Goal: Check status: Check status

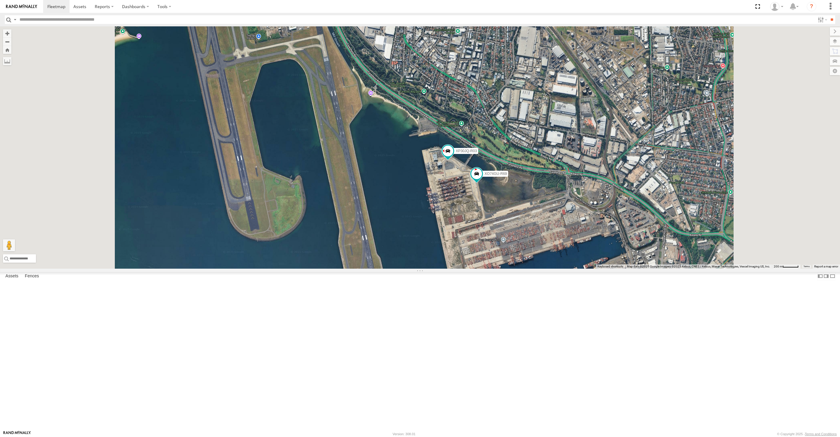
select select "**********"
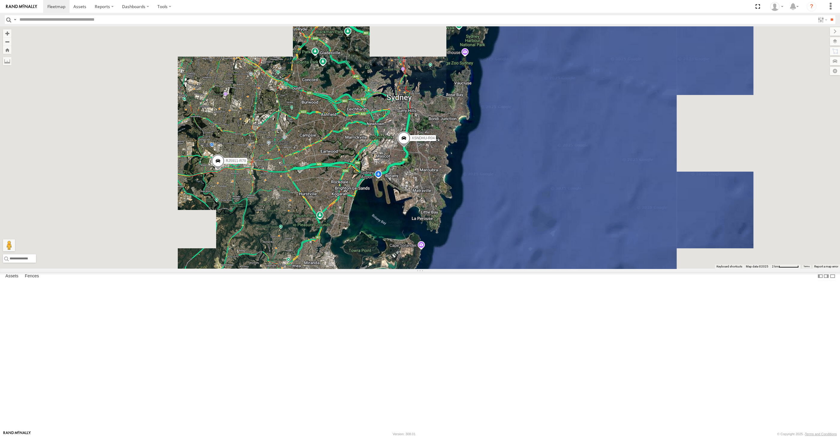
drag, startPoint x: 329, startPoint y: 294, endPoint x: 352, endPoint y: 296, distance: 22.9
click at [352, 269] on div "XSNDHU-R04 RJ5911-R79" at bounding box center [420, 147] width 840 height 243
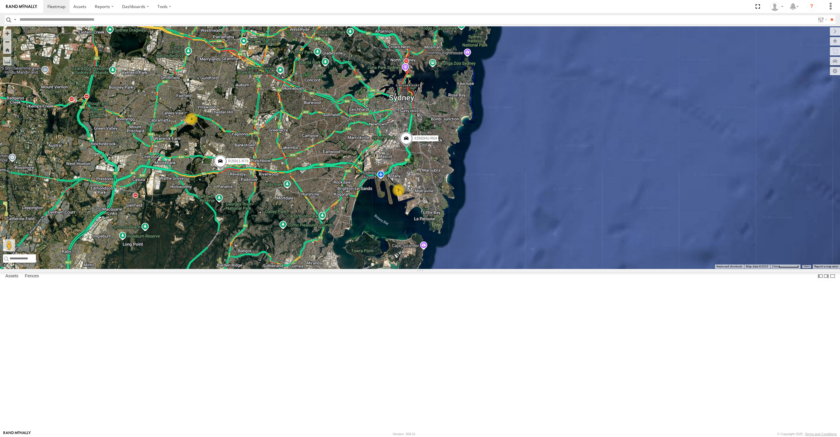
click at [288, 269] on div "XSNDHU-R04 RJ5911-R79 2 4" at bounding box center [420, 147] width 840 height 243
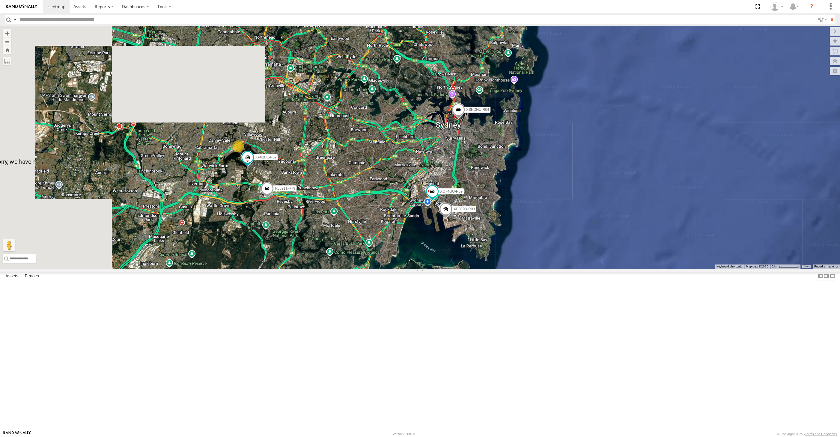
drag, startPoint x: 301, startPoint y: 260, endPoint x: 318, endPoint y: 260, distance: 17.1
click at [318, 260] on div "XSNDHU-R04 RJ5911-R79 XP30JQ-R03 3 XP81FE-R59 XO74GU-R69" at bounding box center [420, 147] width 840 height 243
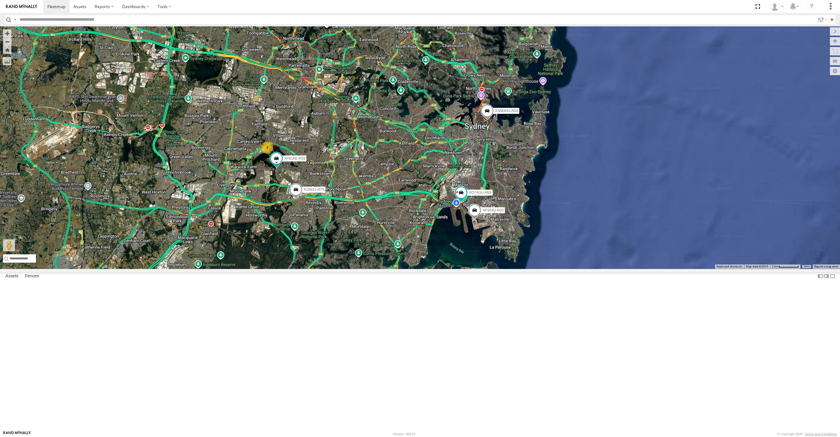
drag, startPoint x: 352, startPoint y: 262, endPoint x: 364, endPoint y: 263, distance: 11.7
click at [364, 263] on div "XSNDHU-R04 RJ5911-R79 XP30JQ-R03 3 XP81FE-R59 XO74GU-R69" at bounding box center [420, 147] width 840 height 243
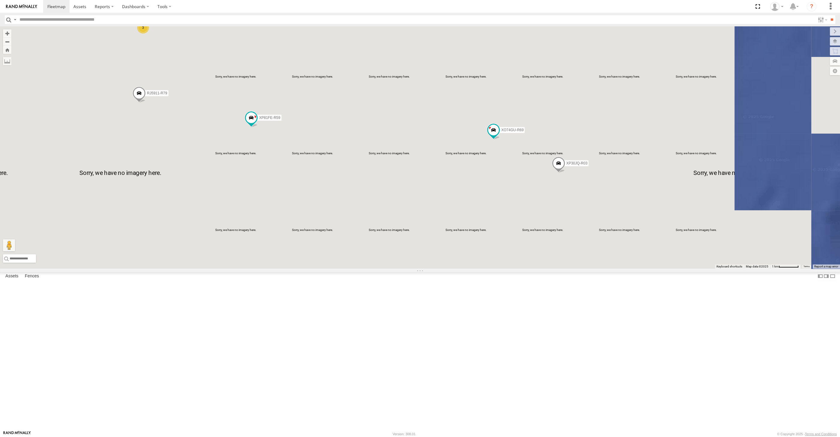
drag, startPoint x: 408, startPoint y: 330, endPoint x: 421, endPoint y: 327, distance: 12.9
click at [417, 269] on div "XP30JQ-R03 XSNDHU-R04 RJ5911-R79 XP81FE-R59 XO74GU-R69 3" at bounding box center [420, 147] width 840 height 243
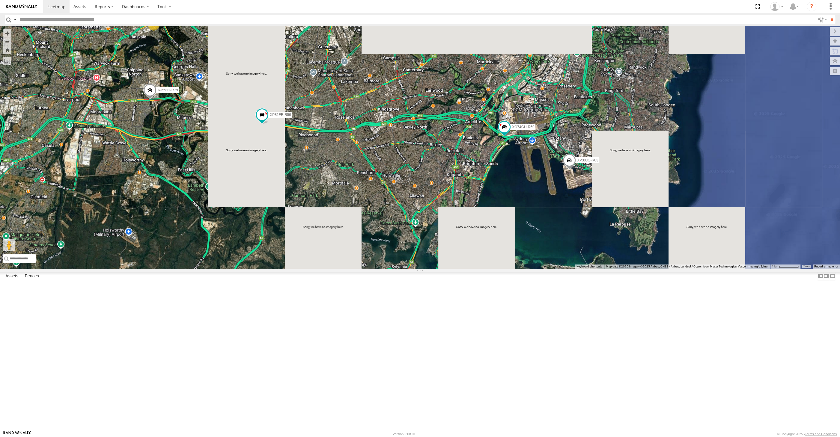
drag, startPoint x: 401, startPoint y: 308, endPoint x: 409, endPoint y: 310, distance: 8.2
click at [409, 269] on div "XP30JQ-R03 XSNDHU-R04 RJ5911-R79 XP81FE-R59 XO74GU-R69 3" at bounding box center [420, 147] width 840 height 243
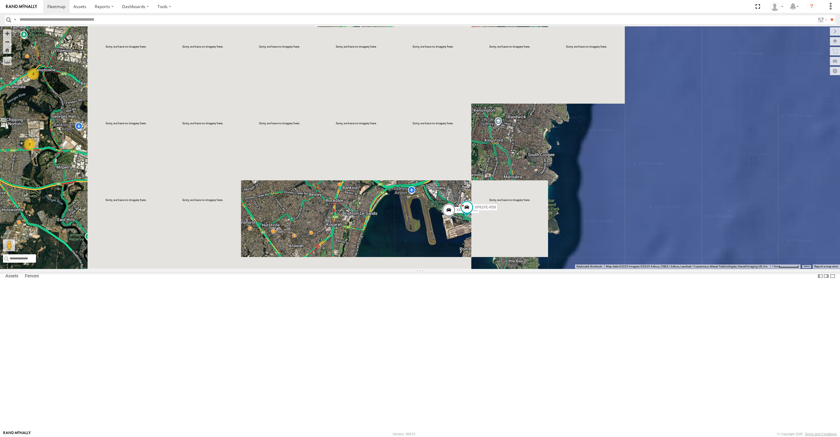
click at [468, 269] on div "XP30JQ-R03 XSNDHU-R04 XP81FE-R59 3 2" at bounding box center [420, 147] width 840 height 243
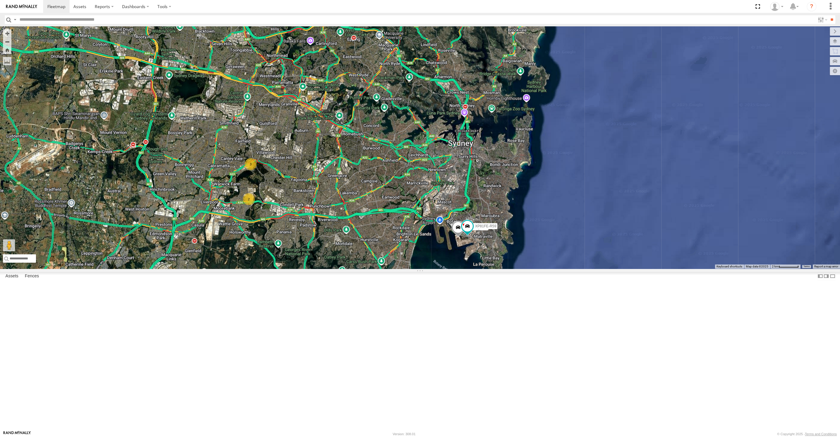
drag, startPoint x: 258, startPoint y: 316, endPoint x: 263, endPoint y: 315, distance: 5.4
click at [263, 269] on div "XP30JQ-R03 XSNDHU-R04 XP81FE-R59 3 2" at bounding box center [420, 147] width 840 height 243
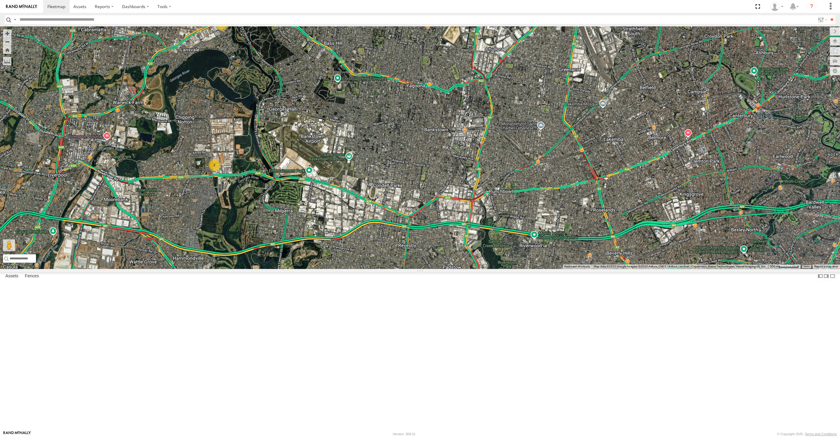
click at [507, 269] on div "XP30JQ-R03 XSNDHU-R04 XP81FE-R59 3 2" at bounding box center [420, 147] width 840 height 243
drag, startPoint x: 477, startPoint y: 327, endPoint x: 492, endPoint y: 329, distance: 15.4
click at [491, 269] on div "XP30JQ-R03 XSNDHU-R04 XP81FE-R59 3 2" at bounding box center [420, 147] width 840 height 243
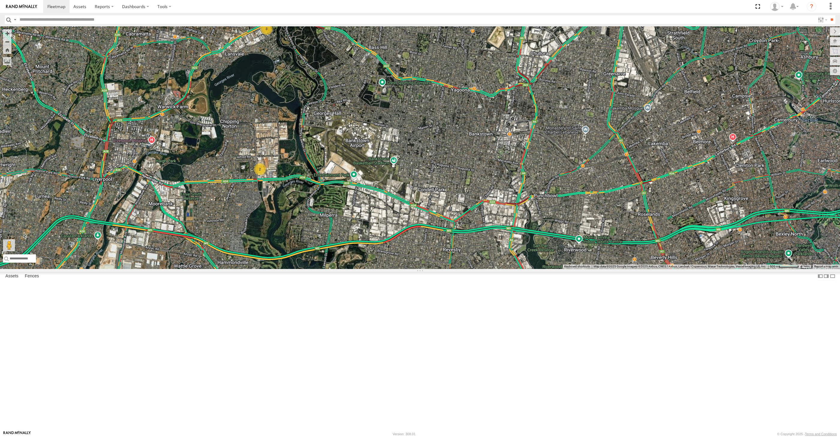
drag, startPoint x: 181, startPoint y: 367, endPoint x: 183, endPoint y: 402, distance: 35.1
click at [183, 269] on div "3 2" at bounding box center [420, 147] width 840 height 243
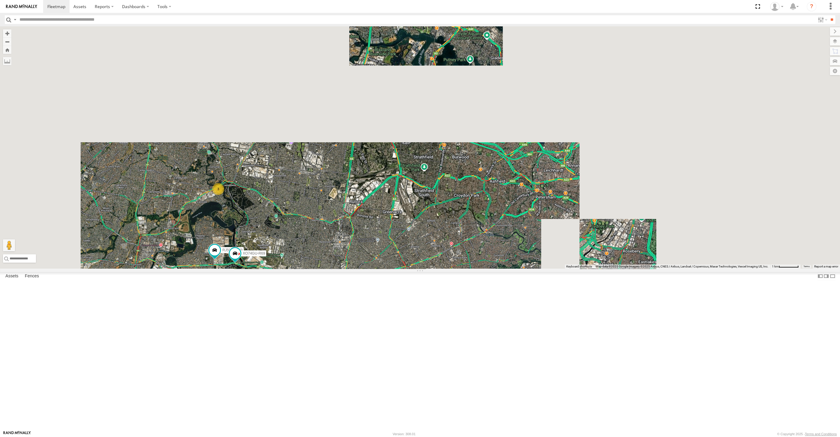
drag, startPoint x: 338, startPoint y: 389, endPoint x: 316, endPoint y: 358, distance: 37.3
click at [321, 269] on div "2 3 RJ5911-R79 XO74GU-R69" at bounding box center [420, 147] width 840 height 243
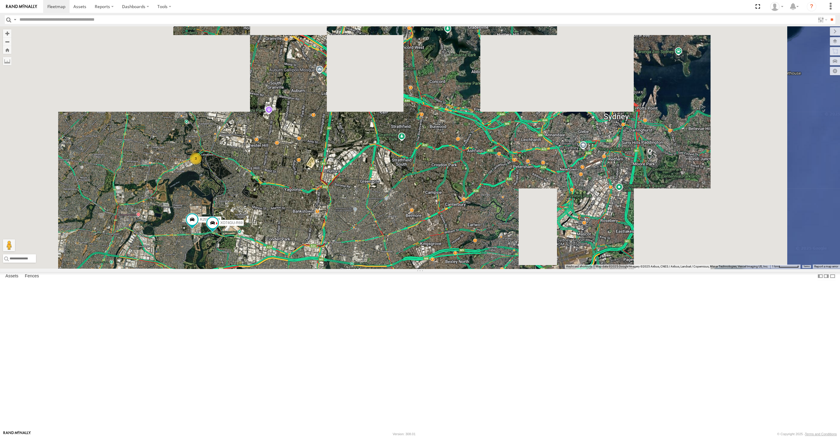
click at [392, 269] on div "2 3 RJ5911-R79 XO74GU-R69" at bounding box center [420, 147] width 840 height 243
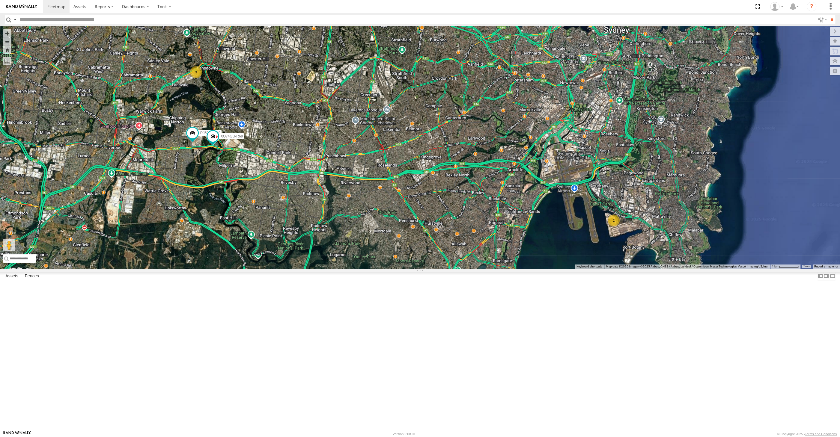
drag, startPoint x: 393, startPoint y: 334, endPoint x: 396, endPoint y: 336, distance: 3.8
click at [396, 269] on div "2 3 RJ5911-R79 XO74GU-R69" at bounding box center [420, 147] width 840 height 243
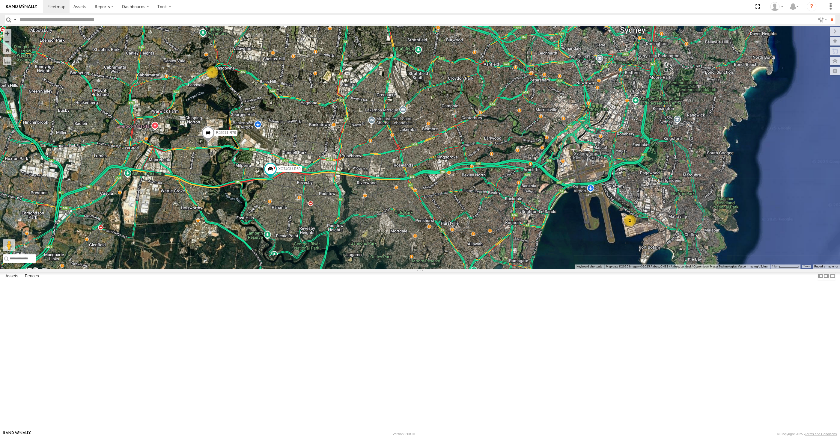
drag, startPoint x: 286, startPoint y: 343, endPoint x: 292, endPoint y: 338, distance: 7.6
click at [289, 269] on div "2 3 RJ5911-R79 XO74GU-R69" at bounding box center [420, 147] width 840 height 243
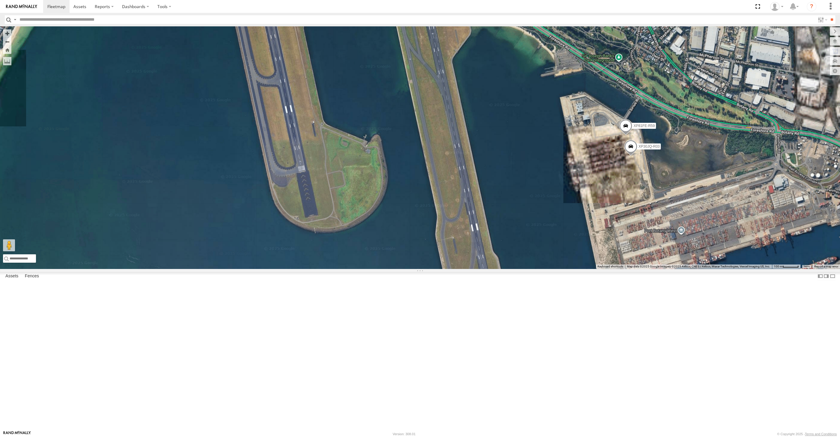
click at [653, 261] on div "RJ5911-R79 XO74GU-R69 XP30JQ-R03 XP81FE-R59" at bounding box center [420, 147] width 840 height 243
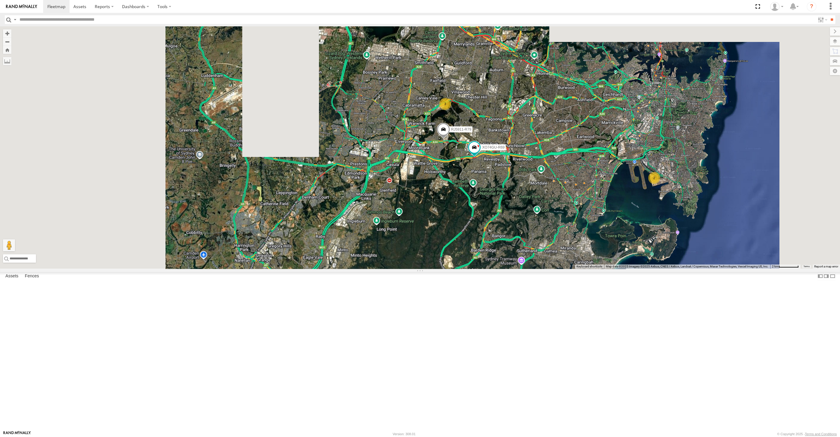
click at [525, 269] on div "RJ5911-R79 XO74GU-R69 2 XSNDHU-R04 3" at bounding box center [420, 147] width 840 height 243
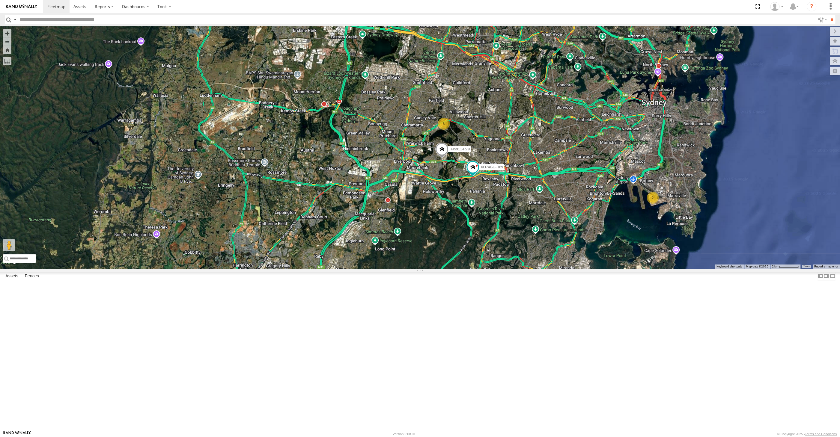
drag, startPoint x: 591, startPoint y: 287, endPoint x: 583, endPoint y: 353, distance: 66.7
click at [583, 269] on div "RJ5911-R79 XO74GU-R69 2 XSNDHU-R04 3" at bounding box center [420, 147] width 840 height 243
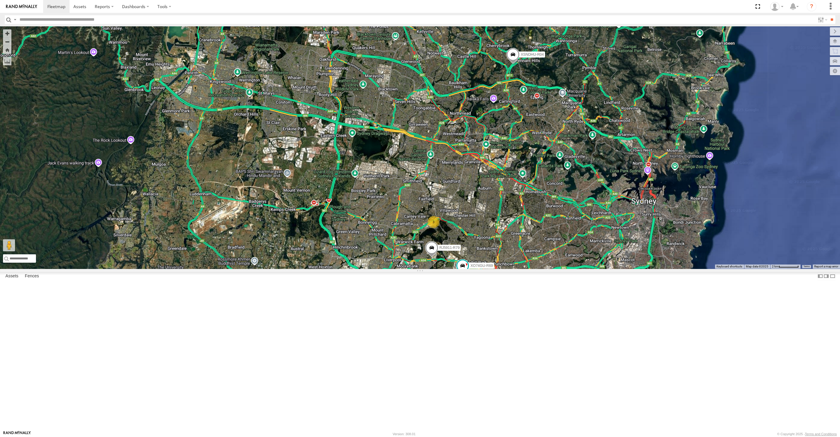
drag, startPoint x: 579, startPoint y: 340, endPoint x: 686, endPoint y: 285, distance: 120.7
click at [577, 269] on div "RJ5911-R79 XO74GU-R69 2 XSNDHU-R04 3" at bounding box center [420, 147] width 840 height 243
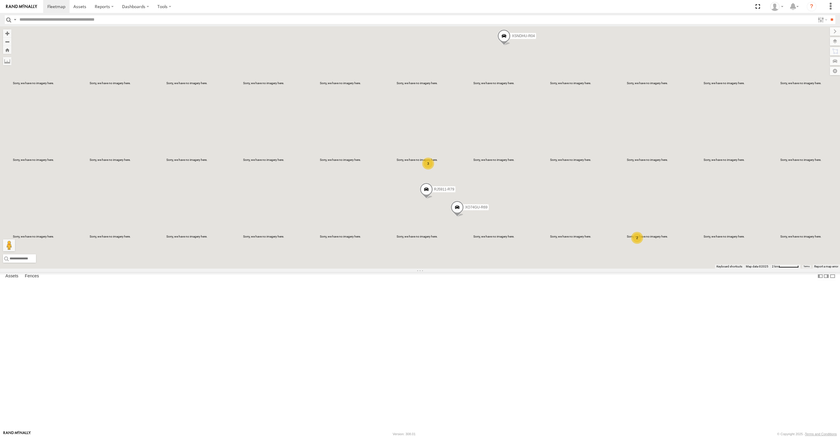
click at [526, 269] on div "2 XSNDHU-R04 3 RJ5911-R79 XO74GU-R69" at bounding box center [420, 147] width 840 height 243
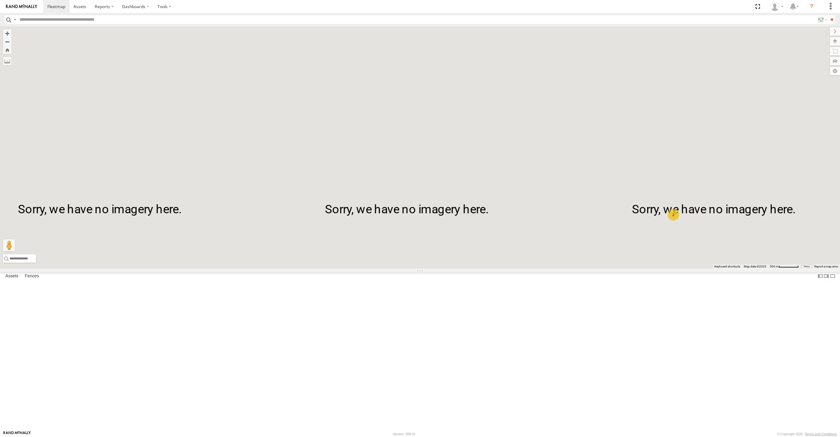
drag, startPoint x: 689, startPoint y: 324, endPoint x: 664, endPoint y: 310, distance: 28.8
click at [669, 269] on div "XSNDHU-R04 RJ5911-R79 XO74GU-R69 2" at bounding box center [420, 147] width 840 height 243
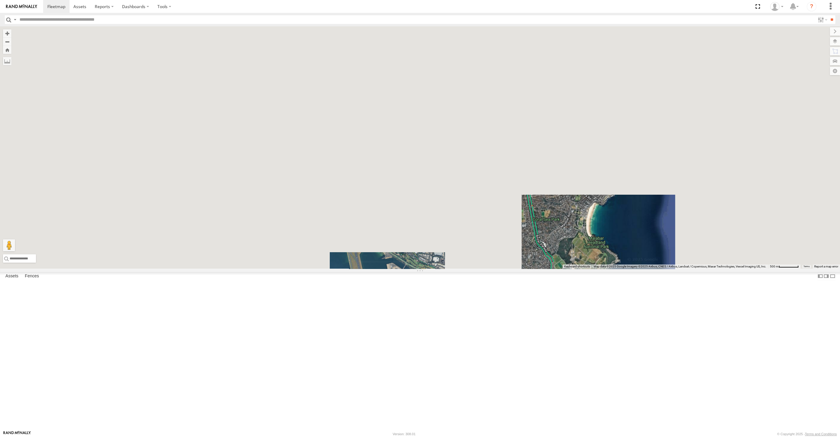
drag, startPoint x: 378, startPoint y: 369, endPoint x: 419, endPoint y: 375, distance: 41.5
click at [417, 269] on div "2" at bounding box center [420, 147] width 840 height 243
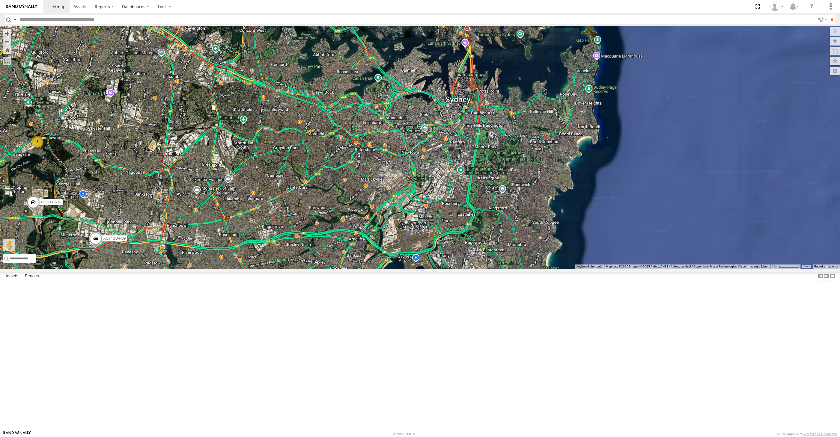
drag, startPoint x: 375, startPoint y: 373, endPoint x: 410, endPoint y: 371, distance: 34.2
click at [408, 269] on div "2 3 RJ5911-R79 XO74GU-R69" at bounding box center [420, 147] width 840 height 243
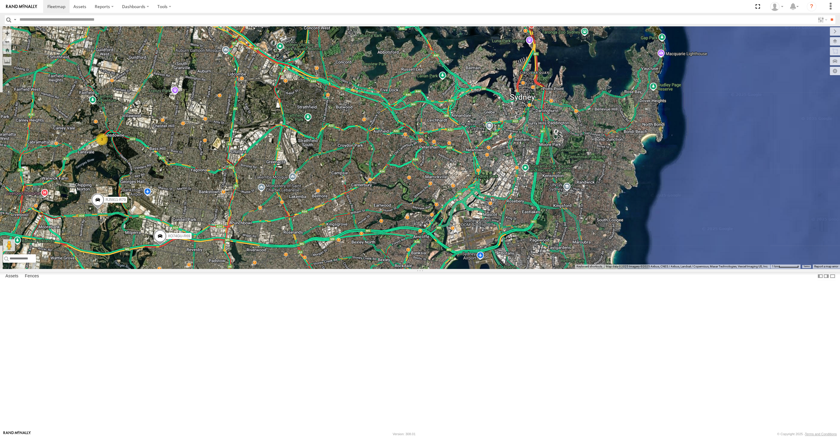
drag, startPoint x: 419, startPoint y: 345, endPoint x: 422, endPoint y: 340, distance: 6.0
click at [420, 269] on div "2 3 RJ5911-R79 XO74GU-R69" at bounding box center [420, 147] width 840 height 243
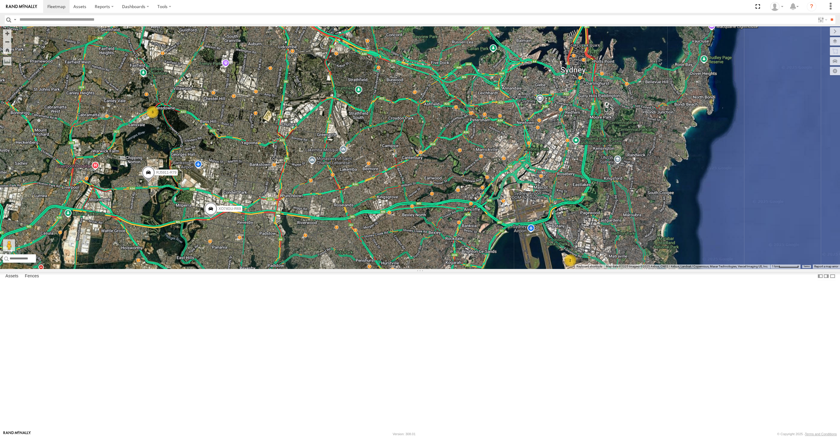
drag, startPoint x: 412, startPoint y: 305, endPoint x: 413, endPoint y: 312, distance: 7.0
click at [413, 269] on div "RJ5911-R79 XO74GU-R69 XSNDHU-R04 2 3" at bounding box center [420, 147] width 840 height 243
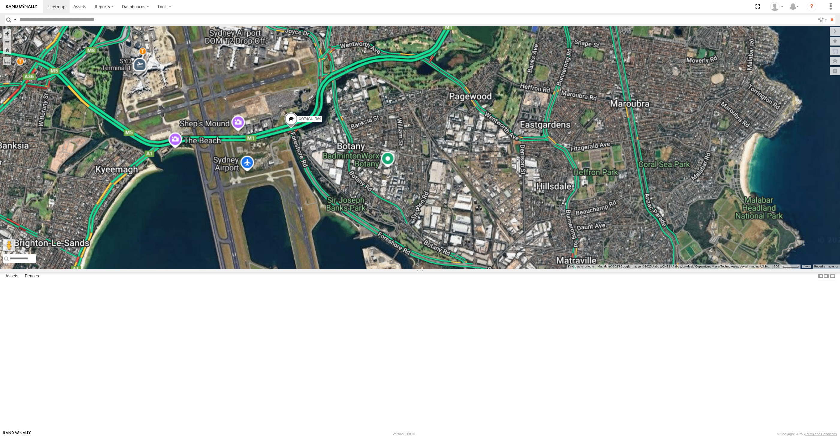
click at [447, 269] on div "RJ5911-R79 XO74GU-R69 XSNDHU-R04" at bounding box center [420, 147] width 840 height 243
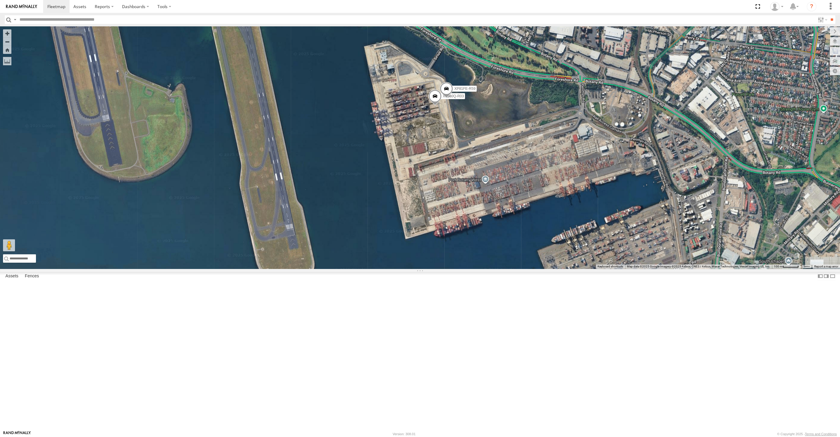
drag, startPoint x: 536, startPoint y: 269, endPoint x: 551, endPoint y: 265, distance: 14.9
click at [551, 265] on div "RJ5911-R79 XO74GU-R69 XSNDHU-R04 XP30JQ-R03 XP81FE-R59" at bounding box center [420, 147] width 840 height 243
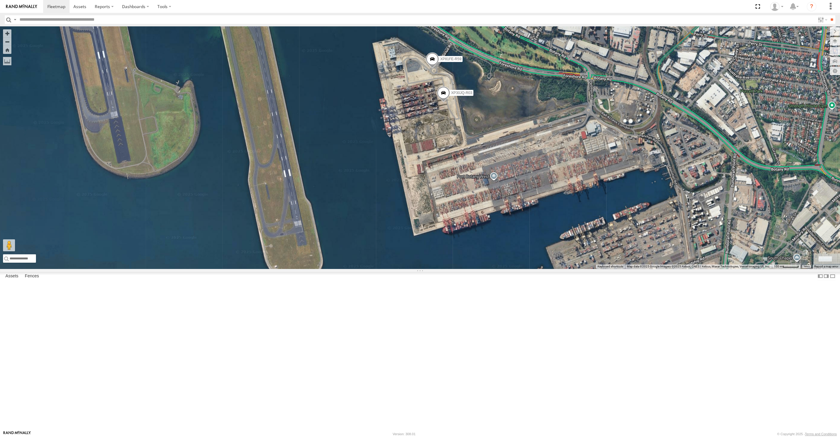
click at [609, 269] on div "RJ5911-R79 XO74GU-R69 XSNDHU-R04 XP30JQ-R03 XP81FE-R59" at bounding box center [420, 147] width 840 height 243
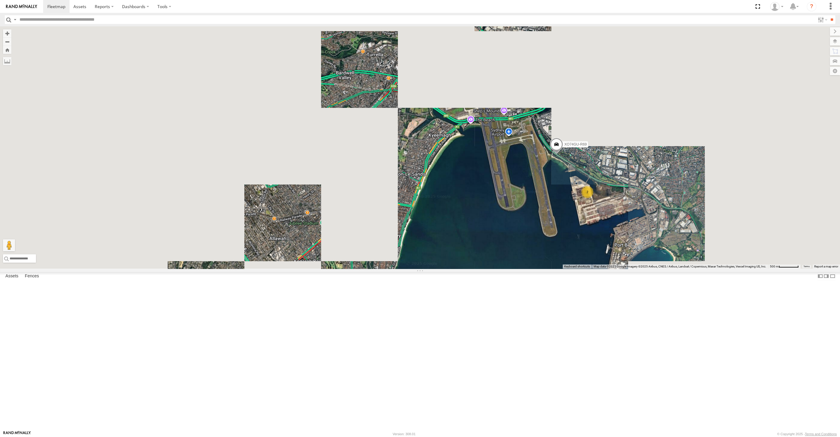
drag, startPoint x: 532, startPoint y: 291, endPoint x: 530, endPoint y: 315, distance: 23.5
click at [530, 269] on div "RJ5911-R79 XO74GU-R69 XSNDHU-R04 2" at bounding box center [420, 147] width 840 height 243
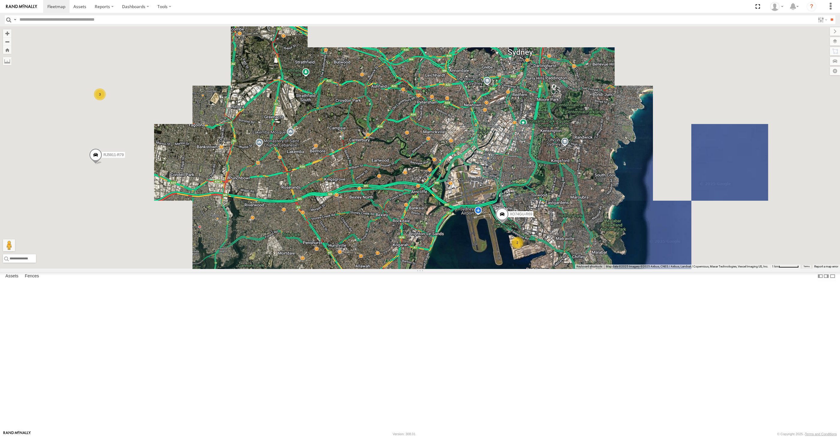
click at [443, 269] on div "RJ5911-R79 XO74GU-R69 XSNDHU-R04 2 3" at bounding box center [420, 147] width 840 height 243
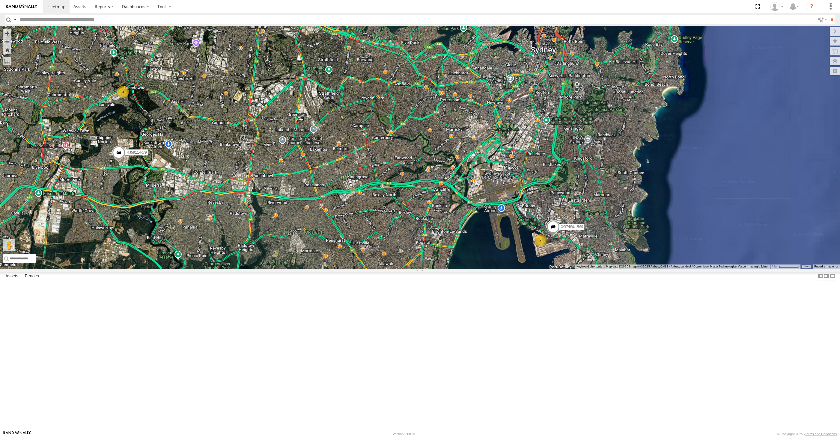
drag, startPoint x: 414, startPoint y: 276, endPoint x: 411, endPoint y: 260, distance: 15.9
click at [414, 269] on div "RJ5911-R79 XO74GU-R69 2 3" at bounding box center [420, 147] width 840 height 243
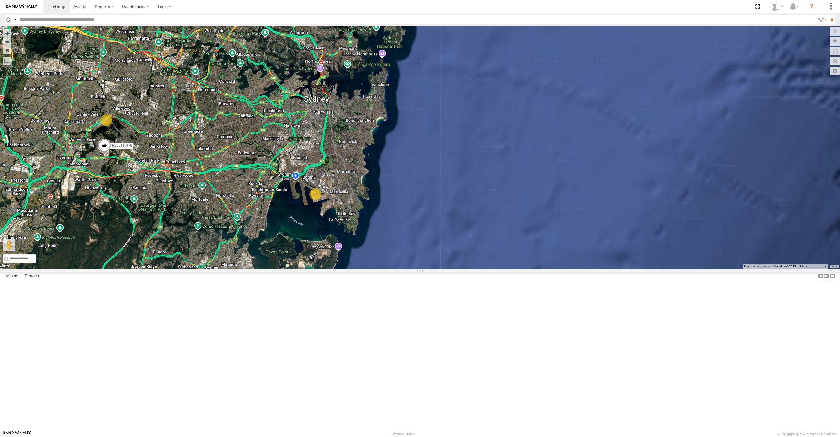
drag, startPoint x: 215, startPoint y: 271, endPoint x: 219, endPoint y: 271, distance: 3.3
click at [219, 269] on div "RJ5911-R79 3 XSNDHU-R04 3" at bounding box center [420, 147] width 840 height 243
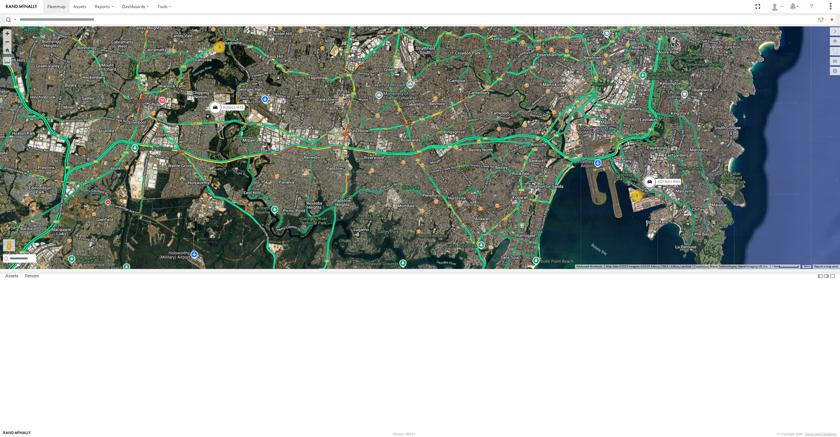
drag, startPoint x: 284, startPoint y: 260, endPoint x: 306, endPoint y: 320, distance: 64.0
click at [306, 269] on div "RJ5911-R79 XSNDHU-R04 2 3 XO74GU-R69" at bounding box center [420, 147] width 840 height 243
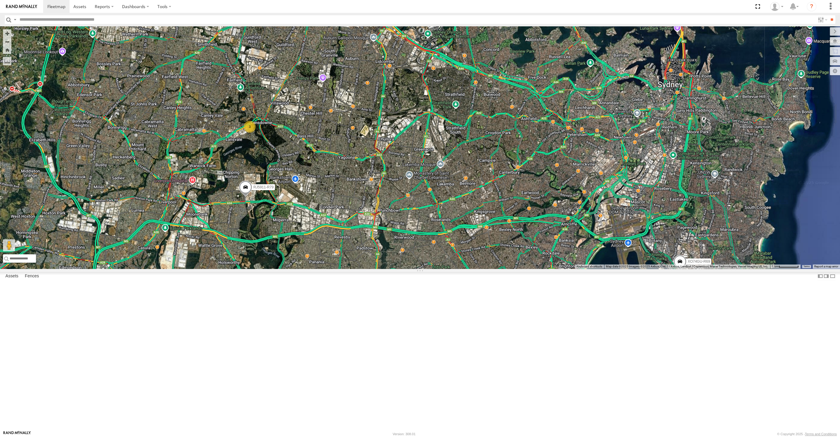
drag, startPoint x: 451, startPoint y: 218, endPoint x: 452, endPoint y: 255, distance: 37.5
click at [452, 255] on div "RJ5911-R79 XSNDHU-R04 2 3 XO74GU-R69" at bounding box center [420, 147] width 840 height 243
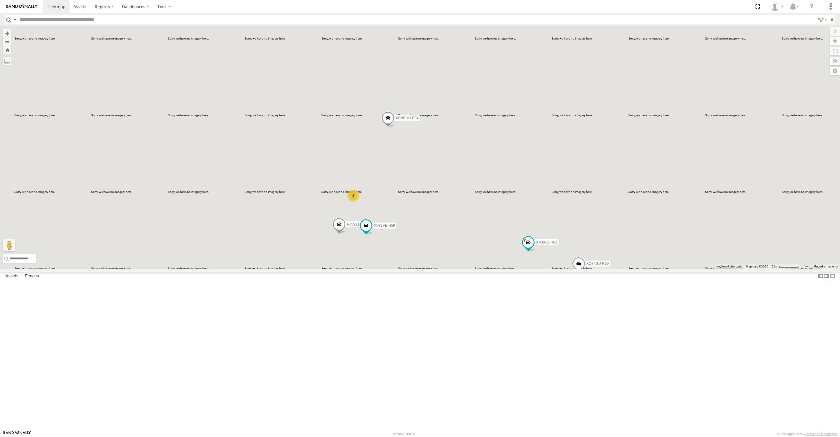
click at [441, 269] on div "XP30JQ-R03 XSNDHU-R04 RJ5911-R79 XP81FE-R59 XO74GU-R69 3" at bounding box center [420, 147] width 840 height 243
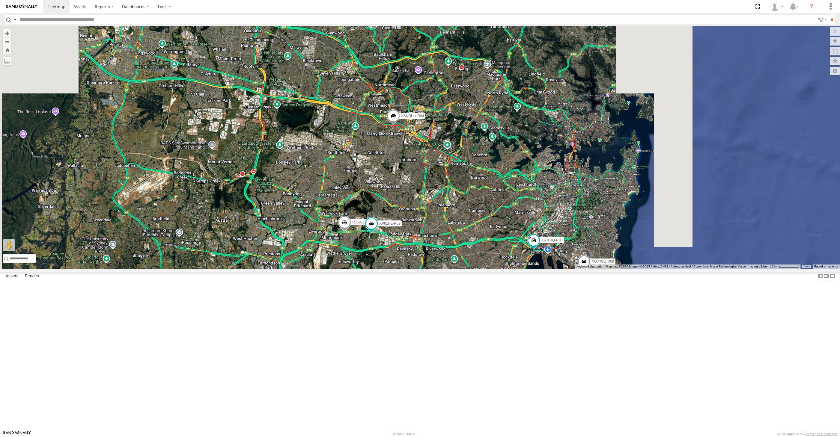
drag, startPoint x: 460, startPoint y: 328, endPoint x: 450, endPoint y: 325, distance: 10.2
click at [451, 269] on div "XP30JQ-R03 XSNDHU-R04 RJ5911-R79 XP81FE-R59 XO74GU-R69" at bounding box center [420, 147] width 840 height 243
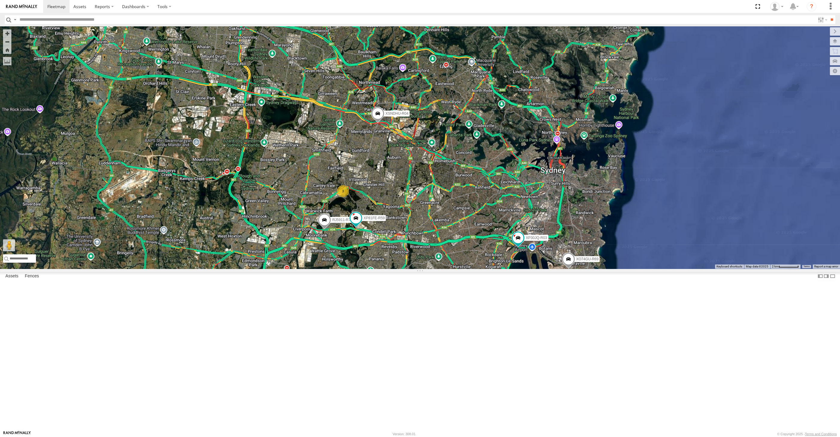
drag, startPoint x: 483, startPoint y: 378, endPoint x: 491, endPoint y: 375, distance: 8.5
click at [491, 269] on div "XP30JQ-R03 XSNDHU-R04 RJ5911-R79 XP81FE-R59 XO74GU-R69 3" at bounding box center [420, 147] width 840 height 243
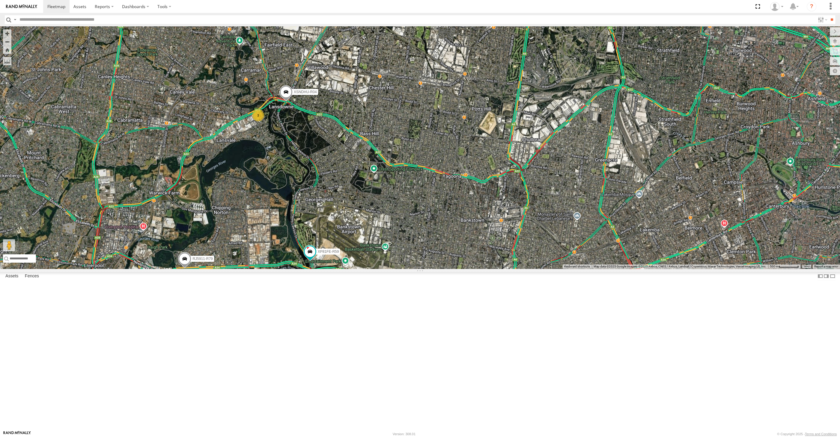
drag, startPoint x: 391, startPoint y: 287, endPoint x: 394, endPoint y: 291, distance: 4.7
click at [393, 269] on div "XP30JQ-R03 XSNDHU-R04 RJ5911-R79 XP81FE-R59 XO74GU-R69 3" at bounding box center [420, 147] width 840 height 243
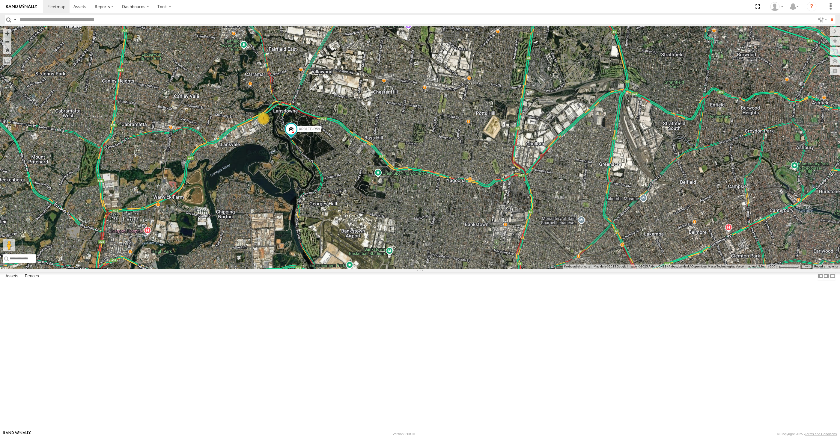
click at [348, 222] on div "XSNDHU-R04 XP81FE-R59 4" at bounding box center [420, 147] width 840 height 243
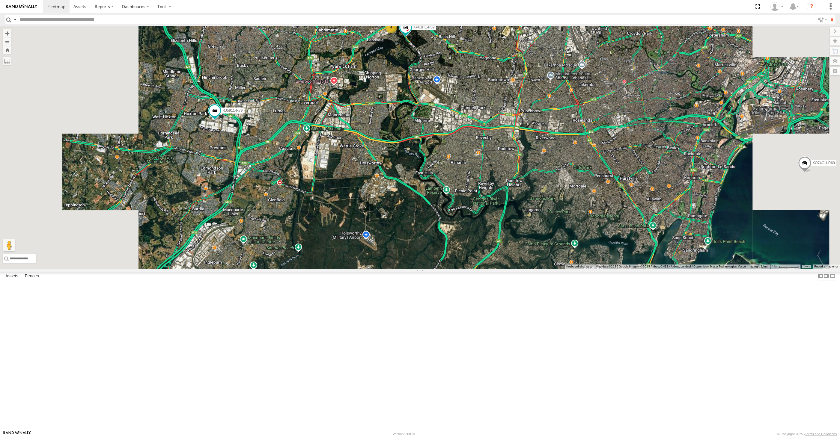
click at [337, 233] on div "XSNDHU-R04 XP81FE-R59 4 RJ5911-R79 XO74GU-R69" at bounding box center [420, 147] width 840 height 243
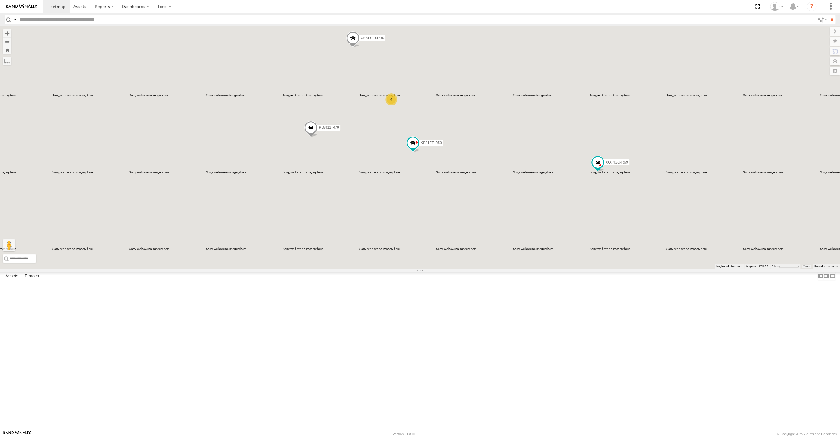
click at [521, 269] on div "XSNDHU-R04 RJ5911-R79 XP81FE-R59 XO74GU-R69 4" at bounding box center [420, 147] width 840 height 243
click at [524, 269] on div "XSNDHU-R04 RJ5911-R79 XP81FE-R59 XO74GU-R69 4" at bounding box center [420, 147] width 840 height 243
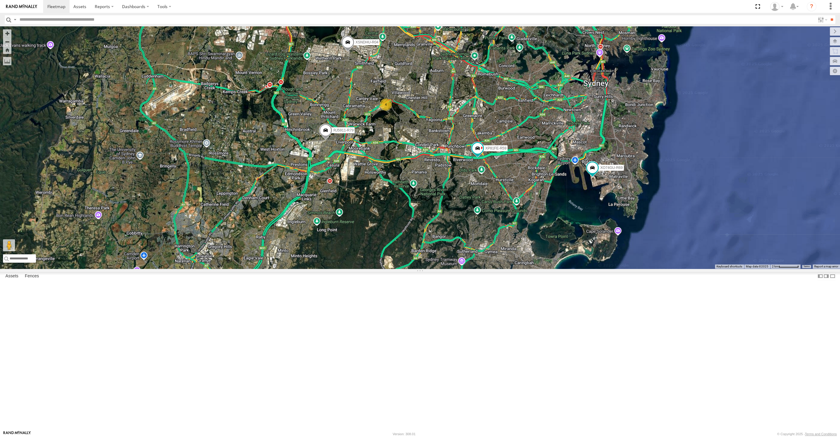
drag, startPoint x: 619, startPoint y: 282, endPoint x: 582, endPoint y: 279, distance: 37.9
click at [619, 269] on div "4 XSNDHU-R04 RJ5911-R79 XP81FE-R59 XO74GU-R69" at bounding box center [420, 147] width 840 height 243
drag, startPoint x: 515, startPoint y: 263, endPoint x: 503, endPoint y: 261, distance: 11.2
click at [505, 261] on div "XSNDHU-R04 RJ5911-R79 XP81FE-R59 XO74GU-R69 4" at bounding box center [420, 147] width 840 height 243
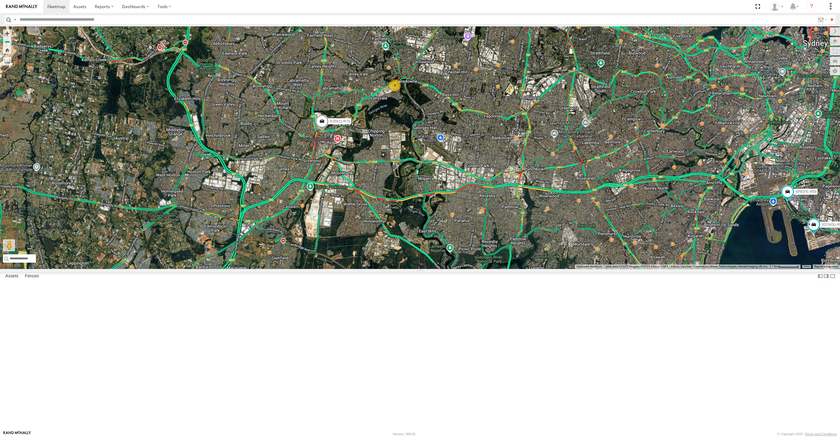
drag, startPoint x: 495, startPoint y: 296, endPoint x: 457, endPoint y: 288, distance: 39.2
click at [475, 269] on div "XSNDHU-R04 RJ5911-R79 XP81FE-R59 XO74GU-R69 4" at bounding box center [420, 147] width 840 height 243
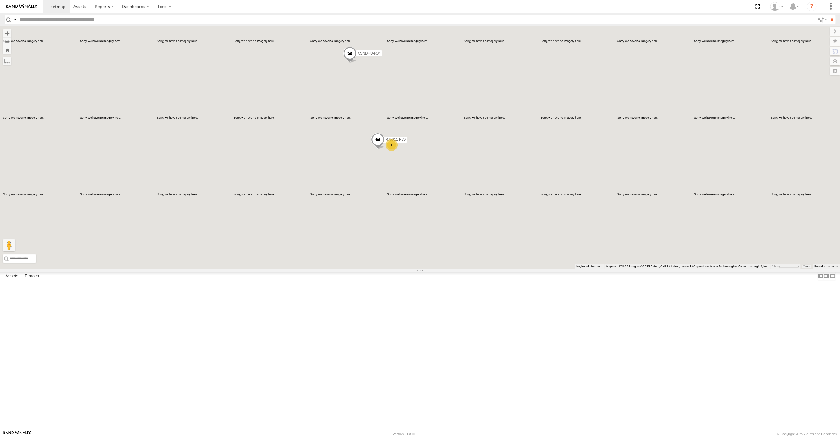
drag, startPoint x: 398, startPoint y: 253, endPoint x: 407, endPoint y: 267, distance: 16.1
click at [407, 266] on div "XSNDHU-R04 RJ5911-R79 4 2" at bounding box center [420, 147] width 840 height 243
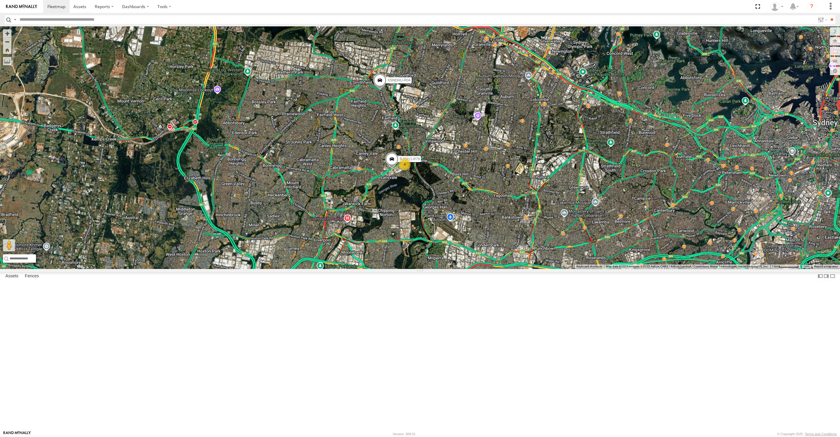
drag, startPoint x: 581, startPoint y: 282, endPoint x: 563, endPoint y: 271, distance: 20.9
click at [574, 269] on div "XSNDHU-R04 RJ5911-R79 4 2" at bounding box center [420, 147] width 840 height 243
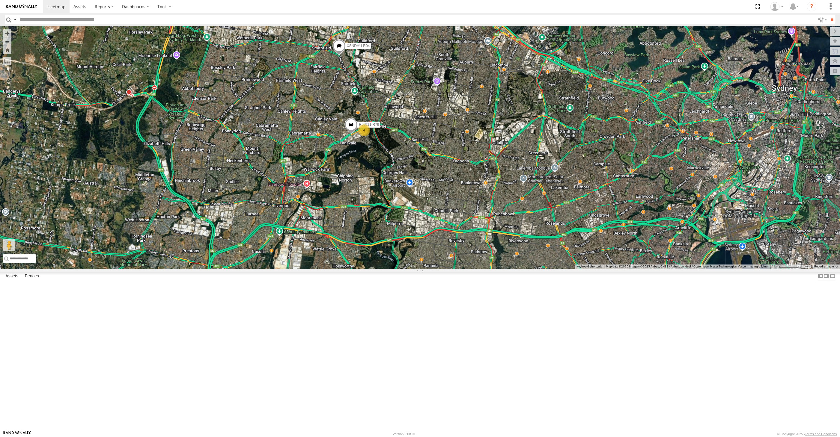
drag, startPoint x: 578, startPoint y: 317, endPoint x: 567, endPoint y: 308, distance: 13.7
click at [573, 269] on div "XSNDHU-R04 RJ5911-R79 4 2" at bounding box center [420, 147] width 840 height 243
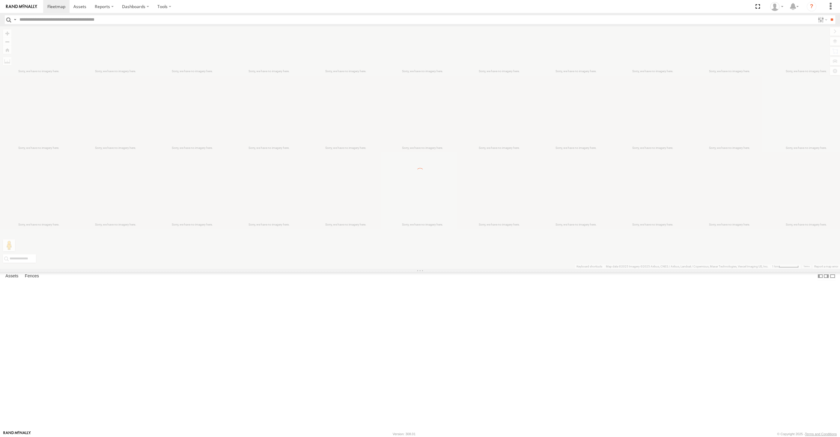
drag, startPoint x: 509, startPoint y: 345, endPoint x: 482, endPoint y: 330, distance: 31.2
click at [485, 269] on div "← Move left → Move right ↑ Move up ↓ Move down + Zoom in - Zoom out Home Jump l…" at bounding box center [420, 147] width 840 height 243
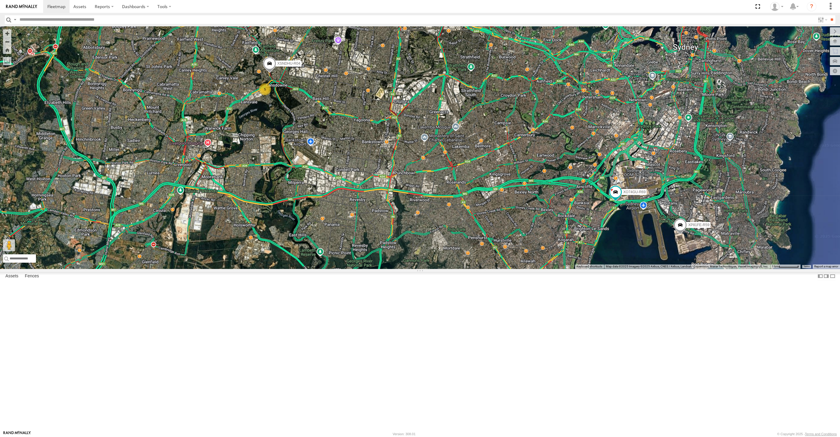
drag, startPoint x: 559, startPoint y: 344, endPoint x: 551, endPoint y: 344, distance: 7.8
click at [551, 269] on div "XP81FE-R59 XO74GU-R69 5 XSNDHU-R04" at bounding box center [420, 147] width 840 height 243
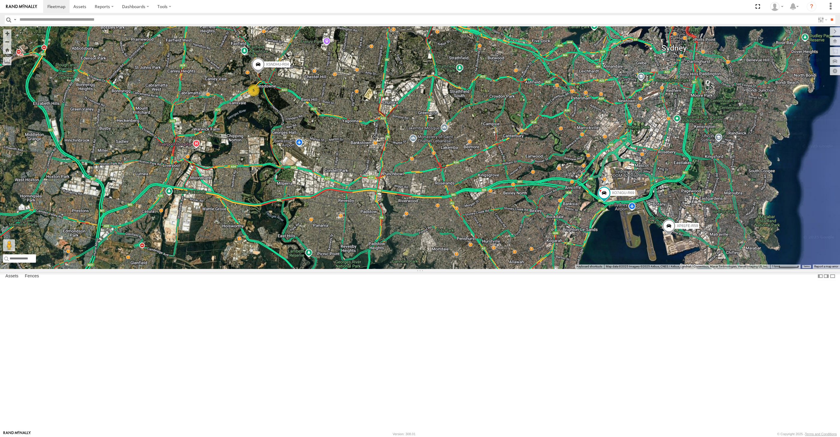
click at [540, 269] on div "XP81FE-R59 XO74GU-R69 5 XSNDHU-R04" at bounding box center [420, 147] width 840 height 243
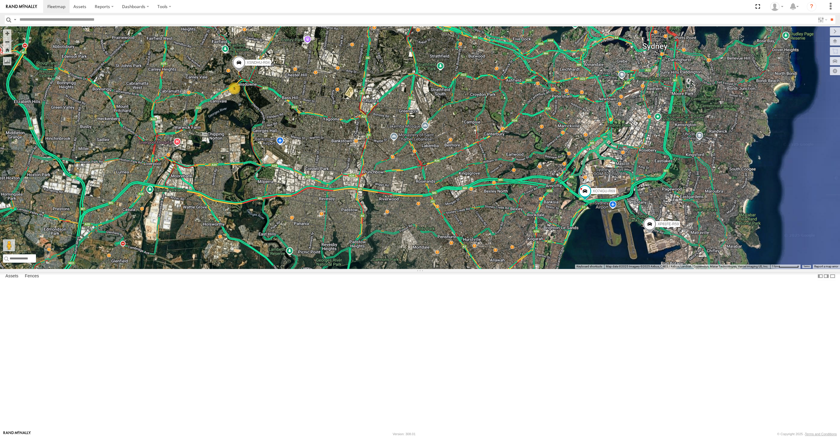
click at [343, 232] on div "XP81FE-R59 XO74GU-R69 5 XSNDHU-R04" at bounding box center [420, 147] width 840 height 243
click at [391, 269] on div "XP81FE-R59 XO74GU-R69 5 XSNDHU-R04" at bounding box center [420, 147] width 840 height 243
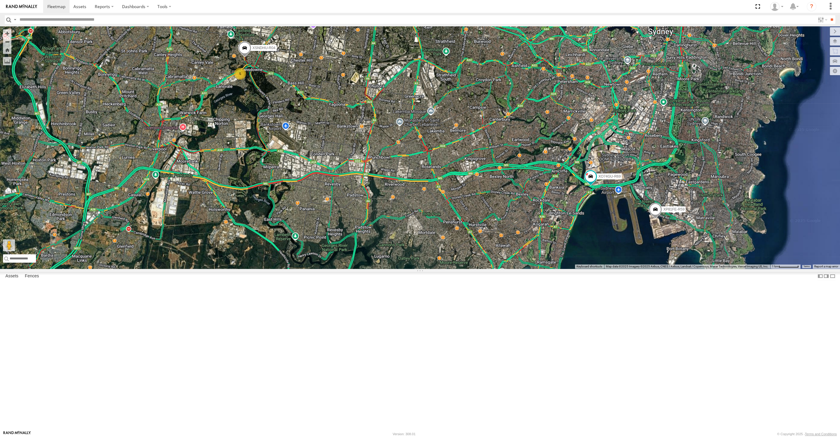
drag, startPoint x: 421, startPoint y: 293, endPoint x: 442, endPoint y: 290, distance: 20.9
click at [437, 269] on div "XP81FE-R59 XO74GU-R69 5 XSNDHU-R04" at bounding box center [420, 147] width 840 height 243
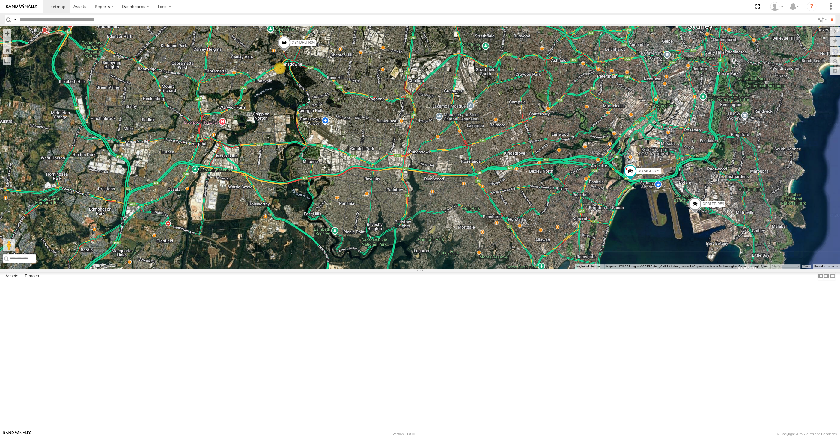
drag, startPoint x: 444, startPoint y: 335, endPoint x: 443, endPoint y: 339, distance: 4.7
click at [447, 269] on div "XP81FE-R59 XO74GU-R69 5 XSNDHU-R04" at bounding box center [420, 147] width 840 height 243
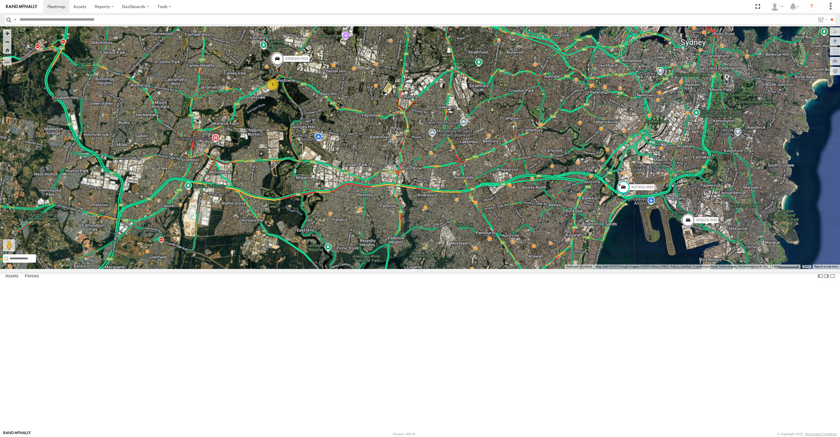
drag, startPoint x: 681, startPoint y: 349, endPoint x: 663, endPoint y: 345, distance: 18.3
click at [665, 269] on div "XP81FE-R59 XO74GU-R69 XSNDHU-R04 5" at bounding box center [420, 147] width 840 height 243
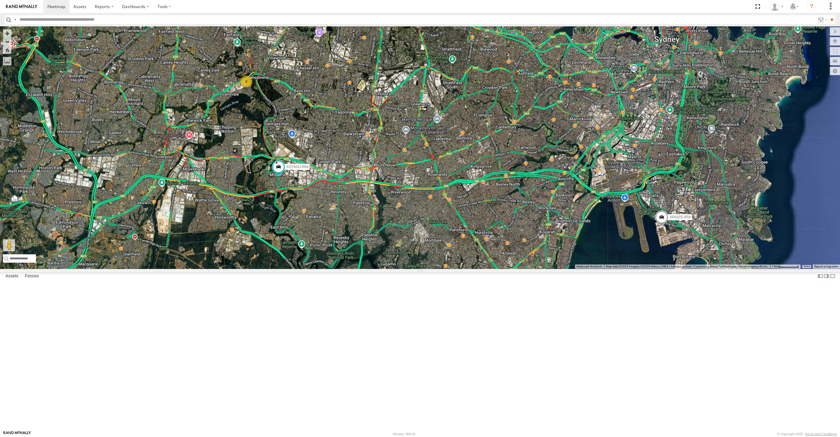
drag, startPoint x: 460, startPoint y: 311, endPoint x: 451, endPoint y: 296, distance: 17.3
click at [460, 269] on div "6 XP81FE-R59 XO74GU-R69" at bounding box center [420, 147] width 840 height 243
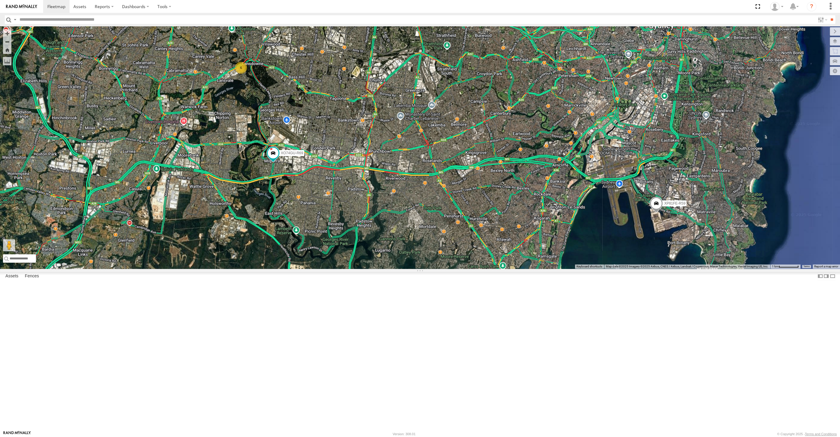
drag, startPoint x: 494, startPoint y: 316, endPoint x: 487, endPoint y: 310, distance: 8.8
click at [488, 269] on div "6 XP81FE-R59 XO74GU-R69" at bounding box center [420, 147] width 840 height 243
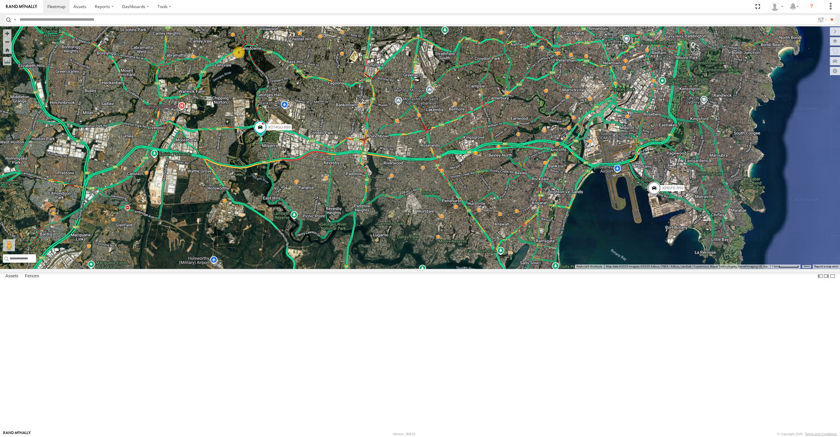
drag, startPoint x: 547, startPoint y: 291, endPoint x: 557, endPoint y: 297, distance: 12.1
click at [557, 269] on div "6 XP81FE-R59 XO74GU-R69" at bounding box center [420, 147] width 840 height 243
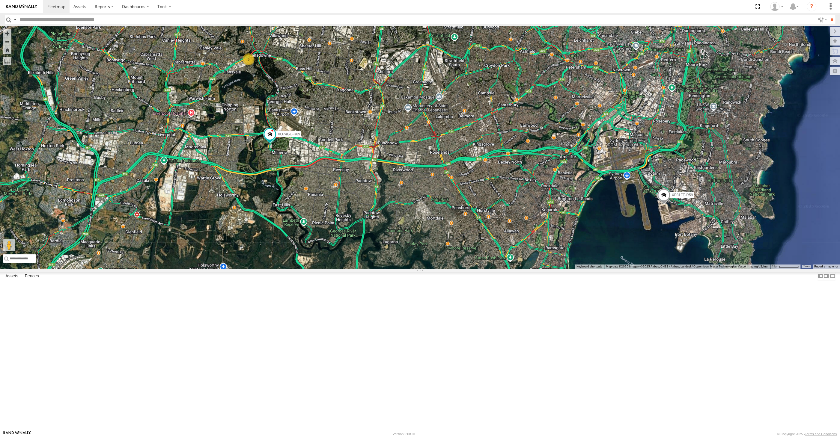
click at [664, 205] on span at bounding box center [663, 197] width 13 height 16
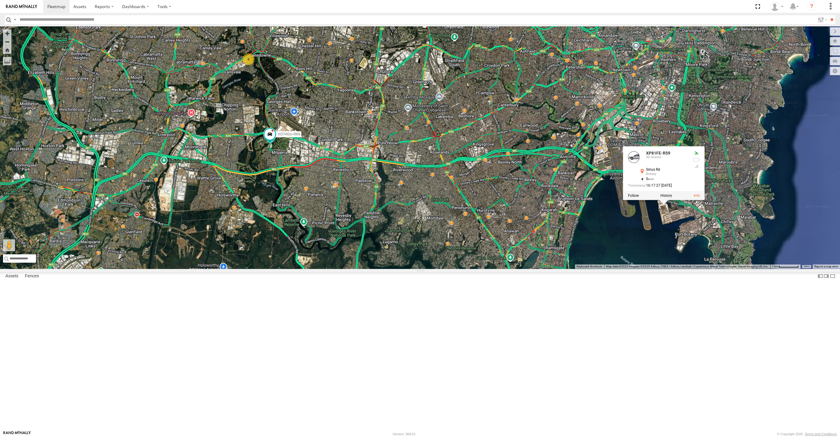
click at [659, 269] on div "6 XP81FE-R59 XO74GU-R69 XP81FE-R59 All Assets Sirius Rd Botany -33.96183 , 151.…" at bounding box center [420, 147] width 840 height 243
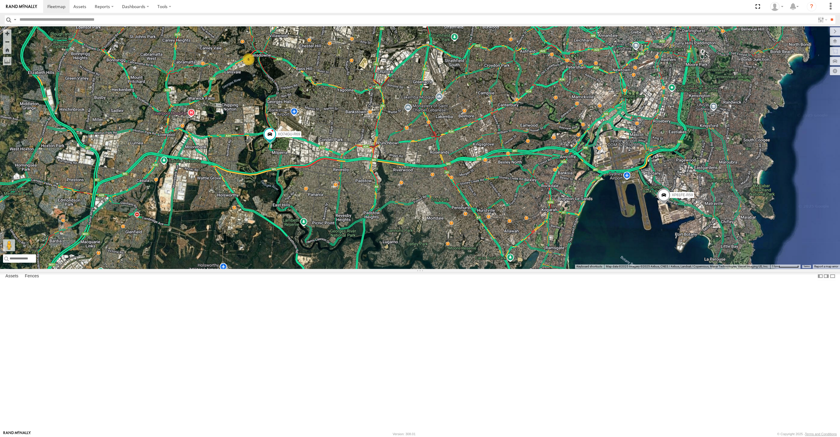
drag, startPoint x: 657, startPoint y: 347, endPoint x: 741, endPoint y: 285, distance: 104.4
click at [657, 269] on div "6 XP81FE-R59 XO74GU-R69" at bounding box center [420, 147] width 840 height 243
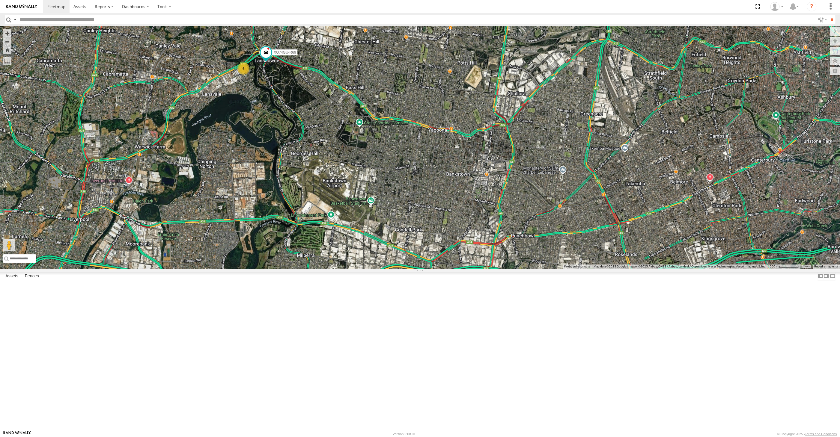
drag, startPoint x: 302, startPoint y: 135, endPoint x: 330, endPoint y: 159, distance: 36.5
click at [330, 159] on div "XO74GU-R69 6" at bounding box center [420, 147] width 840 height 243
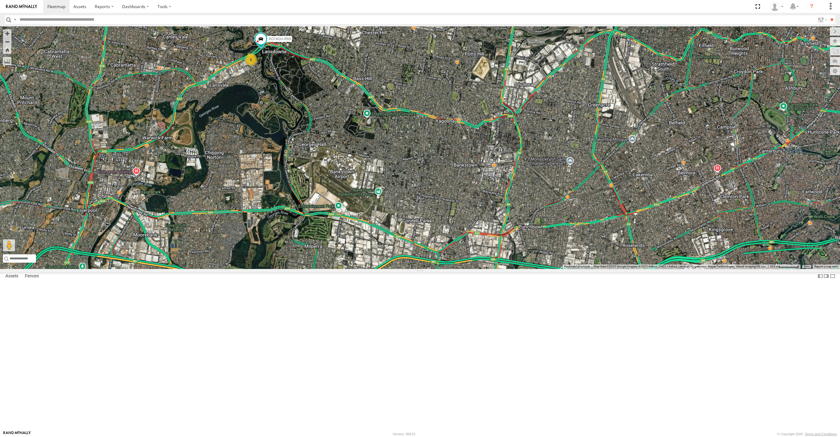
drag, startPoint x: 457, startPoint y: 319, endPoint x: 441, endPoint y: 286, distance: 36.5
click at [444, 269] on div "XO74GU-R69 6" at bounding box center [420, 147] width 840 height 243
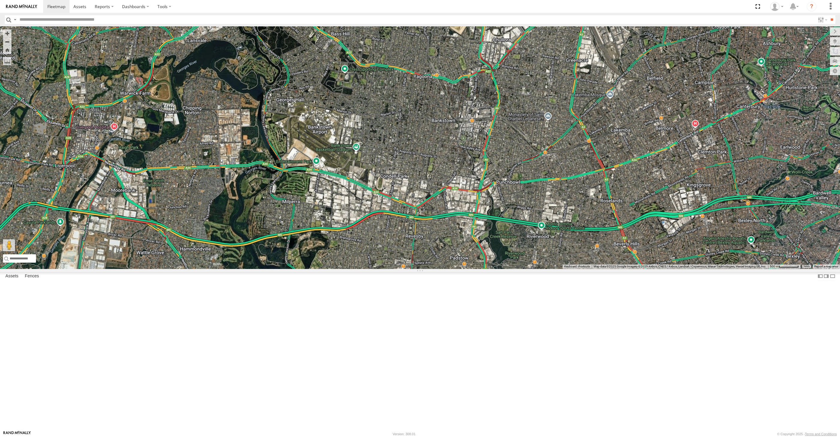
drag, startPoint x: 691, startPoint y: 306, endPoint x: 580, endPoint y: 291, distance: 111.7
click at [584, 269] on div "7" at bounding box center [420, 147] width 840 height 243
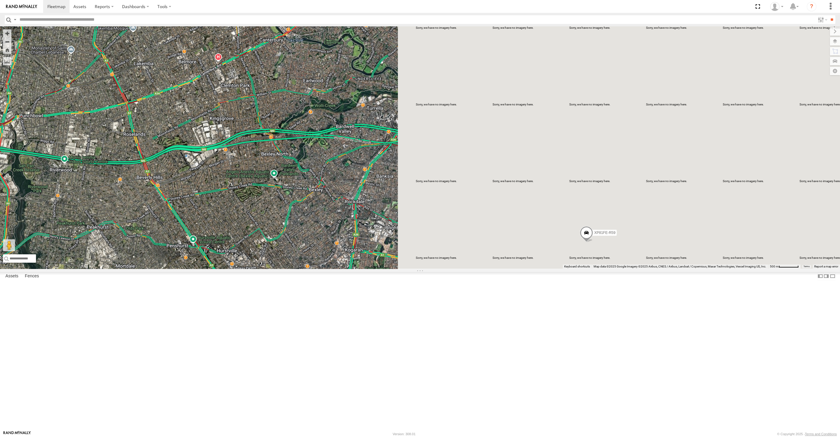
drag, startPoint x: 663, startPoint y: 314, endPoint x: 615, endPoint y: 307, distance: 48.2
click at [629, 269] on div "7 XP81FE-R59" at bounding box center [420, 147] width 840 height 243
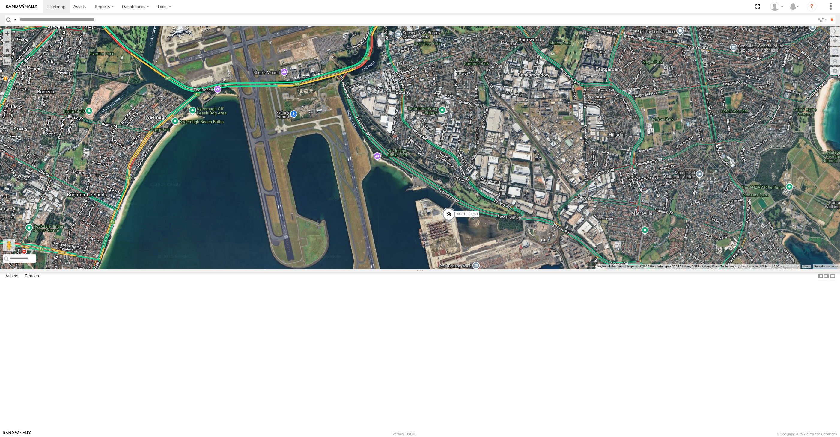
drag, startPoint x: 557, startPoint y: 363, endPoint x: 560, endPoint y: 358, distance: 5.9
click at [560, 269] on div "XP81FE-R59" at bounding box center [420, 147] width 840 height 243
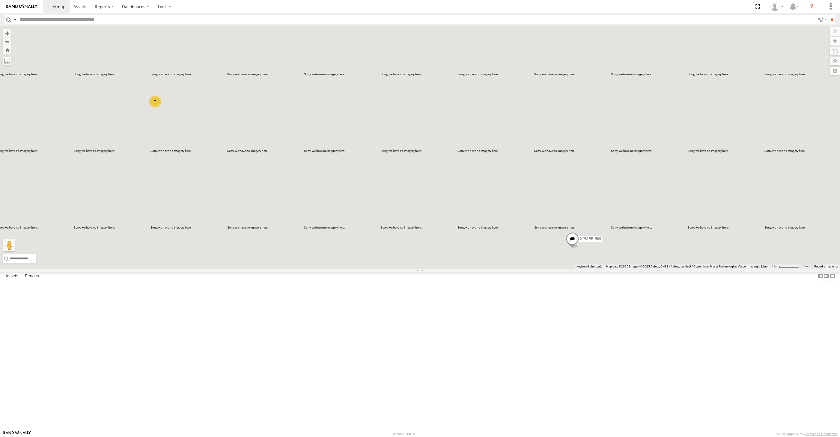
drag, startPoint x: 279, startPoint y: 277, endPoint x: 306, endPoint y: 264, distance: 30.2
click at [306, 264] on div "7 XP81FE-R59" at bounding box center [420, 147] width 840 height 243
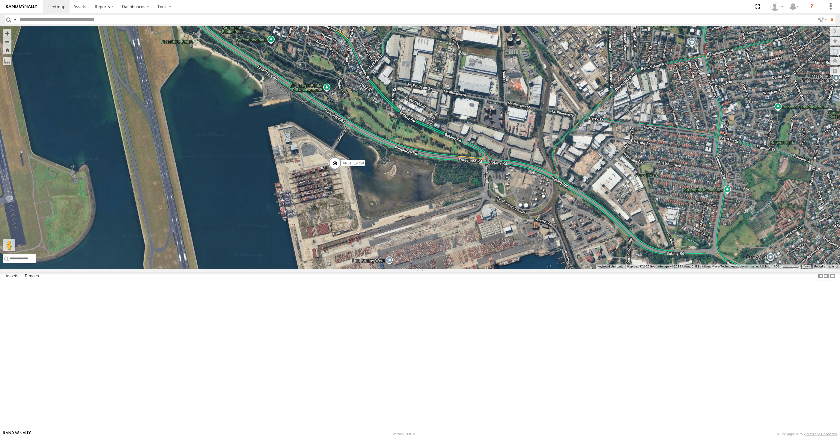
click at [333, 173] on span at bounding box center [334, 165] width 13 height 16
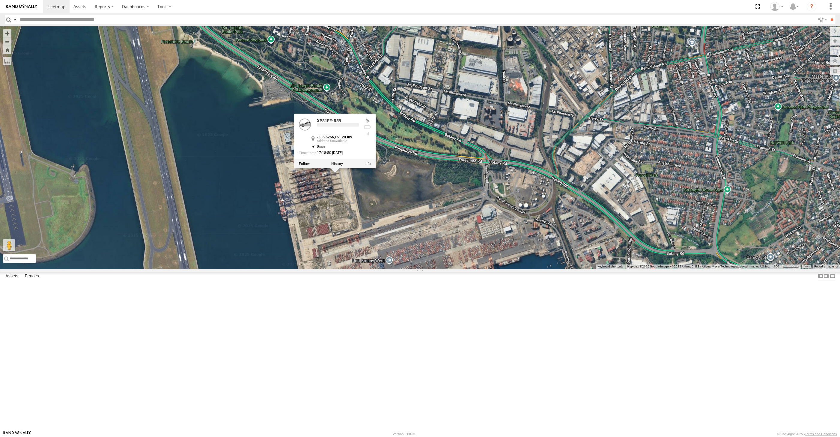
click at [348, 269] on div "XP81FE-R59 XP81FE-R59 -33.96256 , 151.20389 0 17:18:50 [DATE]" at bounding box center [420, 147] width 840 height 243
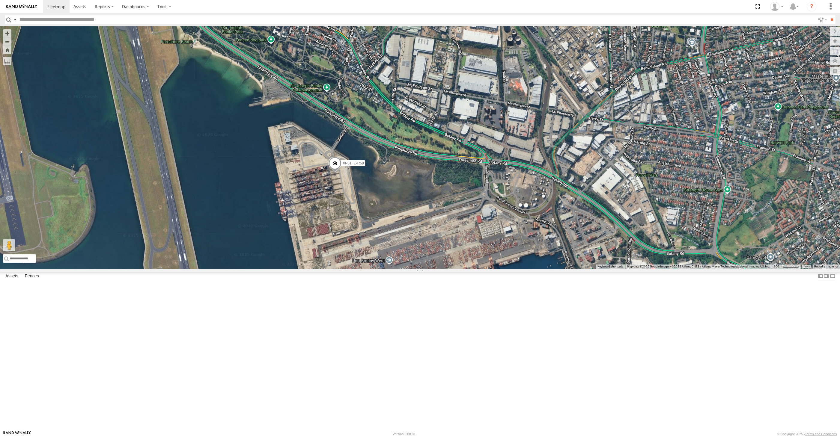
click at [336, 173] on span at bounding box center [334, 165] width 13 height 16
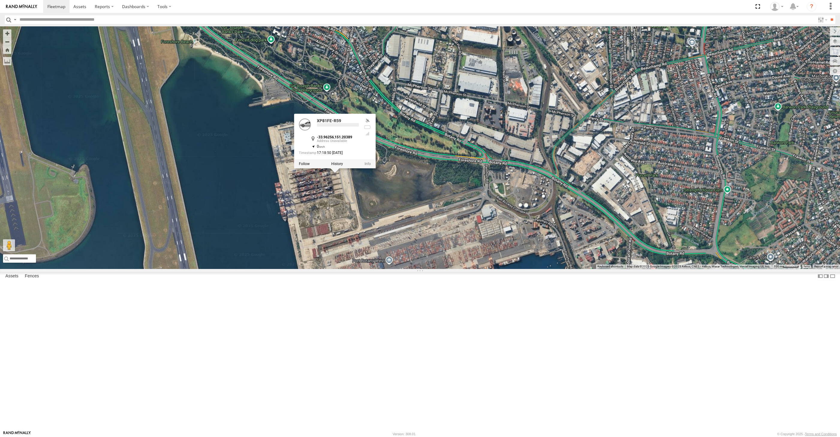
click at [358, 269] on div "XP81FE-R59 XP81FE-R59 -33.96256 , 151.20389 0 17:18:50 [DATE]" at bounding box center [420, 147] width 840 height 243
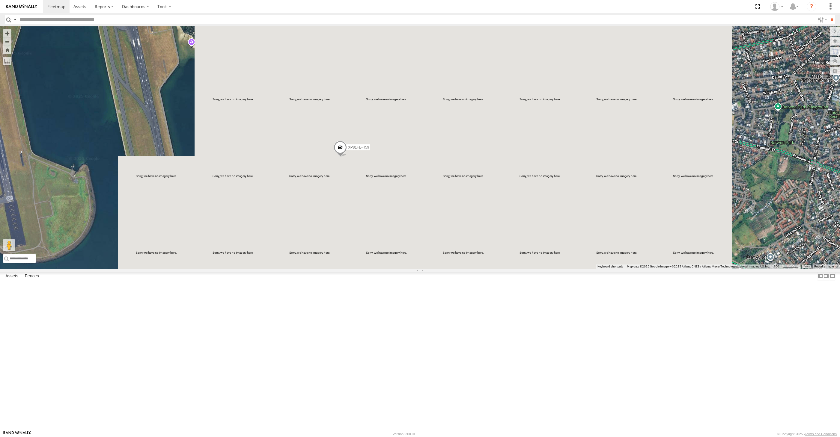
select select "**********"
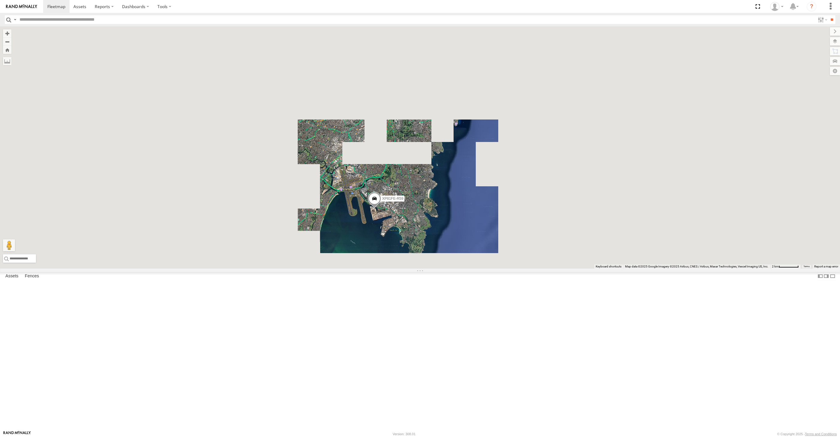
drag, startPoint x: 347, startPoint y: 317, endPoint x: 397, endPoint y: 290, distance: 56.5
click at [394, 269] on div "XP81FE-R59" at bounding box center [420, 147] width 840 height 243
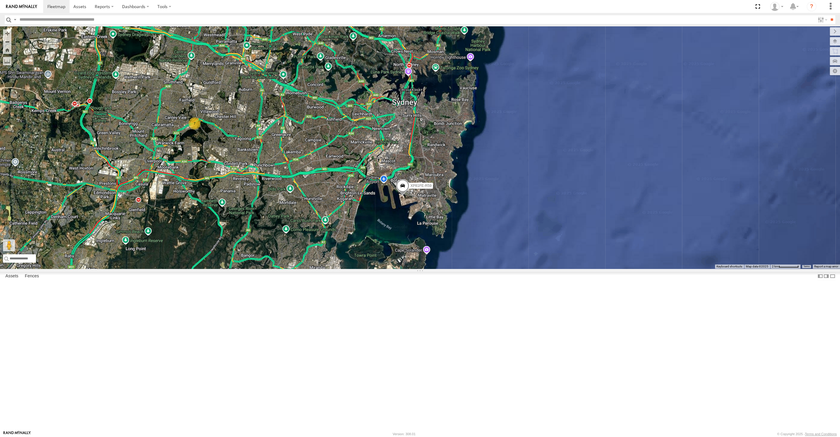
drag, startPoint x: 369, startPoint y: 302, endPoint x: 393, endPoint y: 294, distance: 25.1
click at [391, 269] on div "XP81FE-R59 7" at bounding box center [420, 147] width 840 height 243
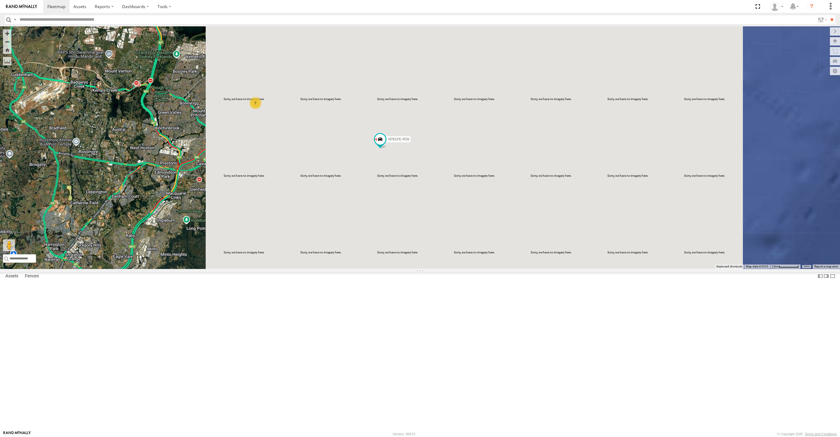
drag, startPoint x: 435, startPoint y: 299, endPoint x: 439, endPoint y: 301, distance: 3.9
click at [437, 269] on div "7 XP81FE-R59" at bounding box center [420, 147] width 840 height 243
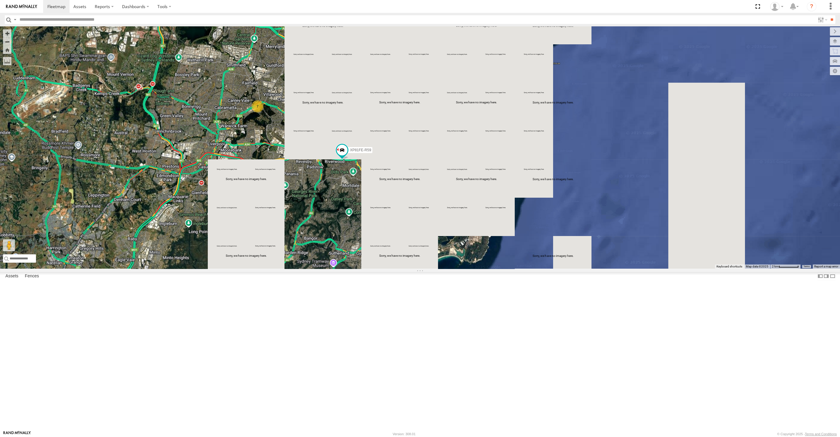
drag, startPoint x: 326, startPoint y: 268, endPoint x: 353, endPoint y: 282, distance: 30.6
click at [349, 269] on div "XP81FE-R59 7" at bounding box center [420, 147] width 840 height 243
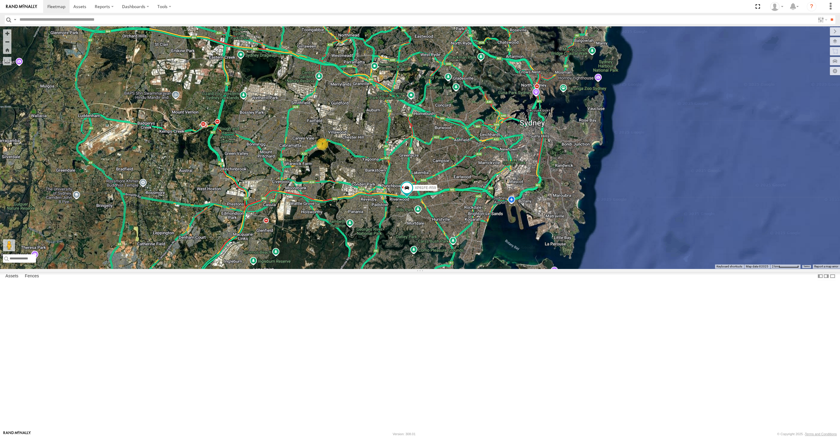
drag, startPoint x: 338, startPoint y: 256, endPoint x: 392, endPoint y: 291, distance: 64.9
click at [391, 269] on div "XP81FE-R59 7" at bounding box center [420, 147] width 840 height 243
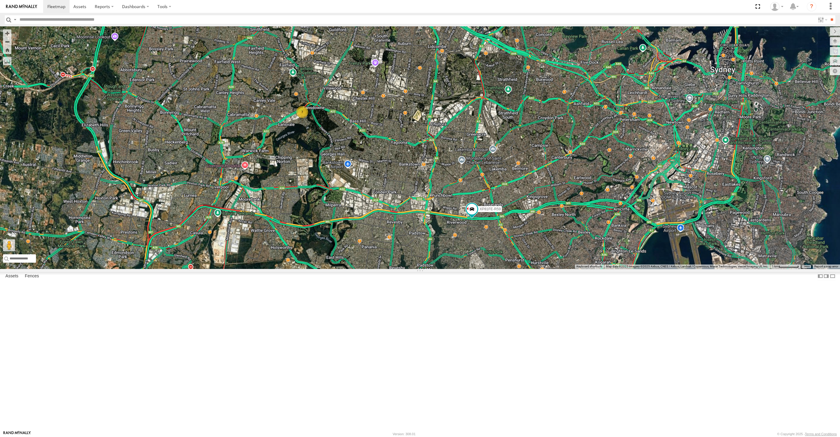
drag, startPoint x: 397, startPoint y: 296, endPoint x: 417, endPoint y: 301, distance: 21.3
click at [417, 269] on div "XP81FE-R59 7" at bounding box center [420, 147] width 840 height 243
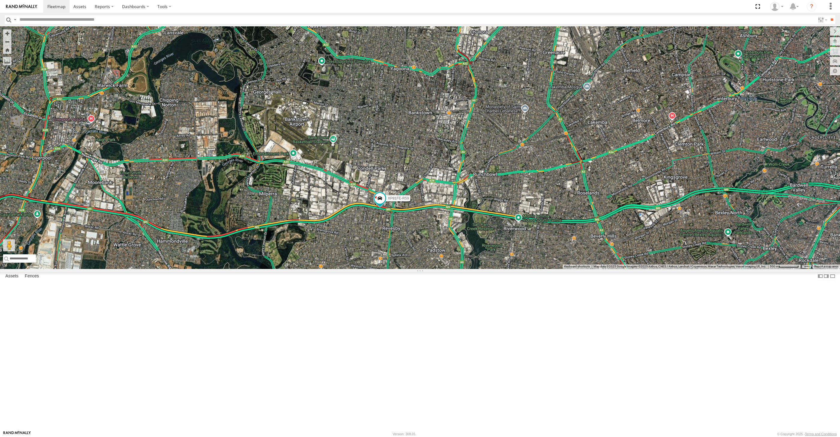
drag, startPoint x: 476, startPoint y: 376, endPoint x: 473, endPoint y: 371, distance: 6.0
click at [476, 269] on div "7 XP81FE-R59" at bounding box center [420, 147] width 840 height 243
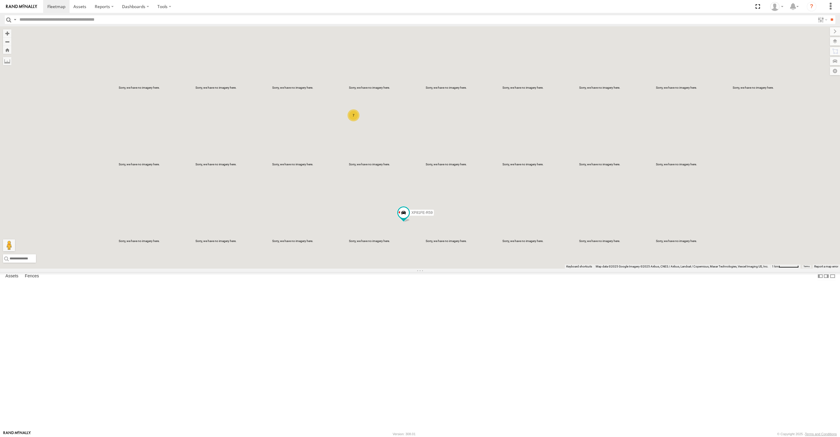
drag, startPoint x: 571, startPoint y: 339, endPoint x: 549, endPoint y: 342, distance: 22.4
click at [568, 269] on div "XP81FE-R59 7" at bounding box center [420, 147] width 840 height 243
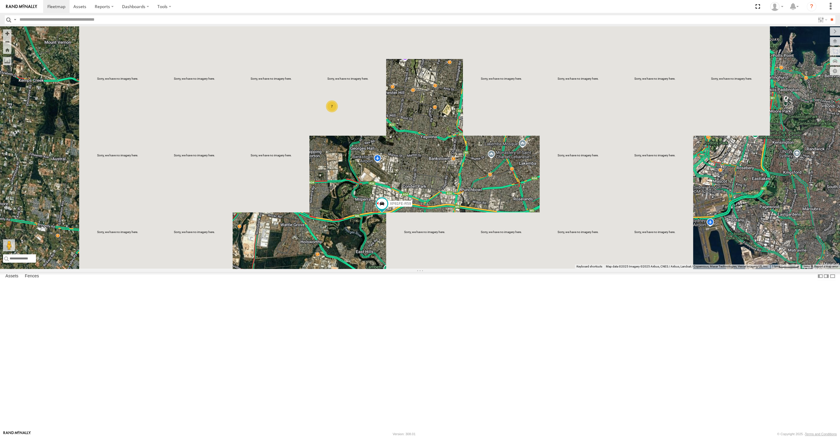
drag, startPoint x: 549, startPoint y: 338, endPoint x: 545, endPoint y: 333, distance: 5.8
click at [546, 269] on div "XP81FE-R59 7" at bounding box center [420, 147] width 840 height 243
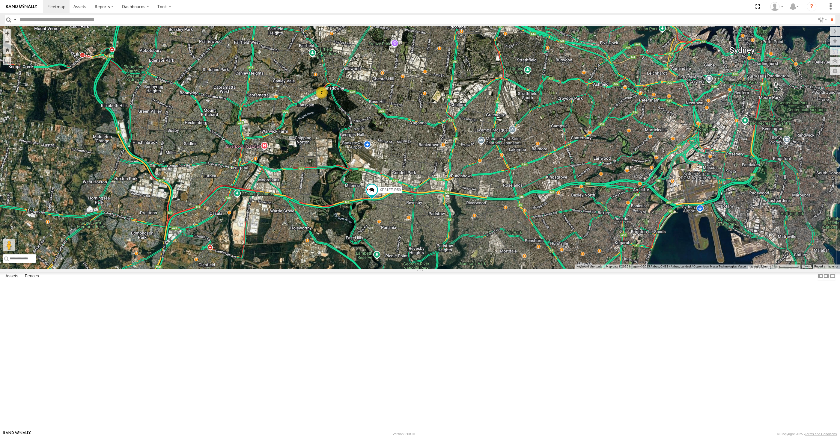
drag, startPoint x: 627, startPoint y: 332, endPoint x: 638, endPoint y: 321, distance: 15.1
click at [637, 269] on div "XP81FE-R59 7" at bounding box center [420, 147] width 840 height 243
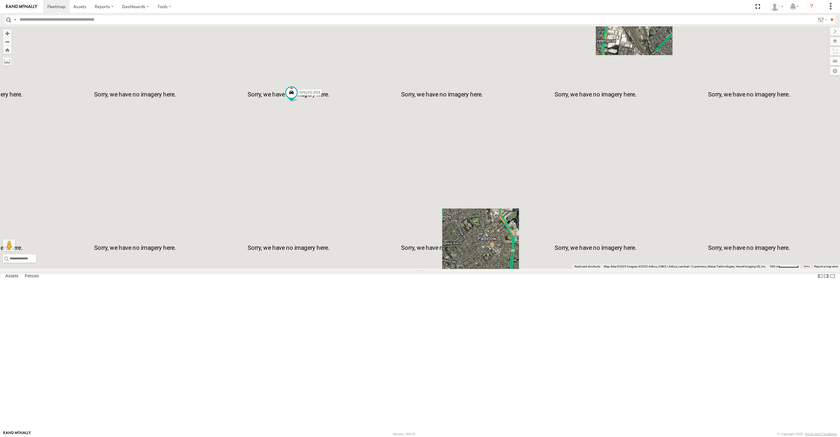
drag, startPoint x: 356, startPoint y: 246, endPoint x: 380, endPoint y: 274, distance: 36.1
click at [380, 269] on div "XP81FE-R59 7" at bounding box center [420, 147] width 840 height 243
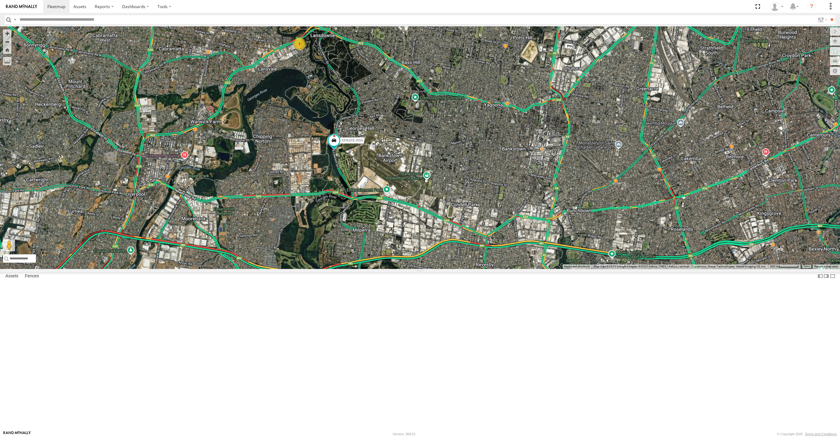
drag, startPoint x: 401, startPoint y: 265, endPoint x: 411, endPoint y: 270, distance: 11.0
click at [411, 269] on div "XP81FE-R59 7" at bounding box center [420, 147] width 840 height 243
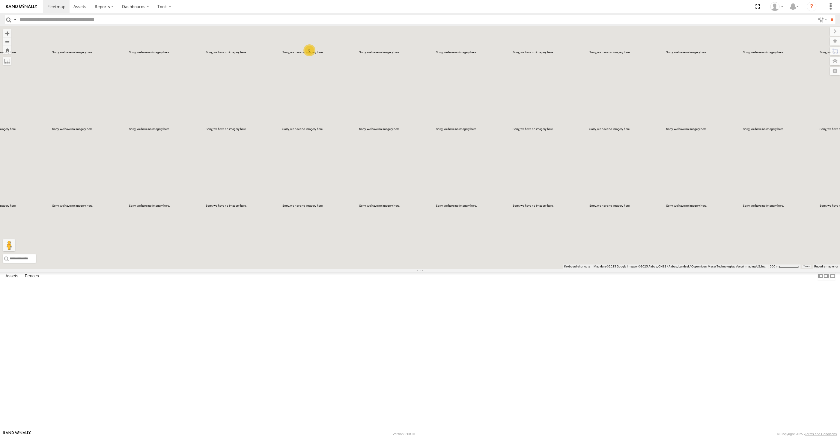
drag, startPoint x: 360, startPoint y: 237, endPoint x: 366, endPoint y: 240, distance: 7.7
click at [366, 240] on div "8" at bounding box center [420, 147] width 840 height 243
